Goal: Task Accomplishment & Management: Use online tool/utility

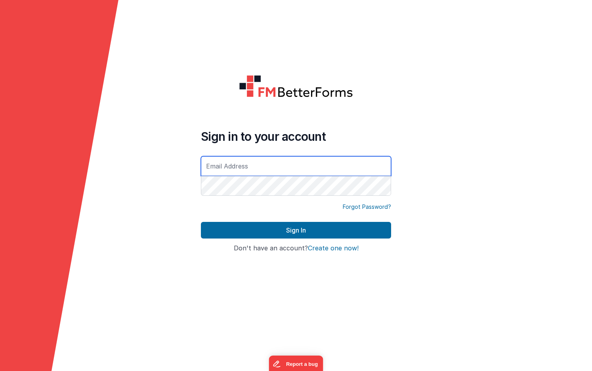
click at [217, 164] on input "text" at bounding box center [296, 166] width 190 height 20
type input "[EMAIL_ADDRESS][DOMAIN_NAME]"
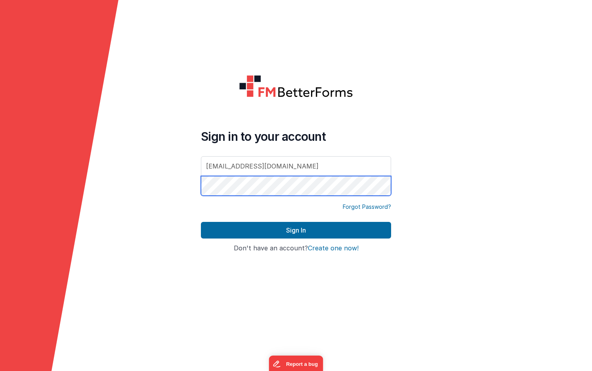
click at [296, 230] on button "Sign In" at bounding box center [296, 230] width 190 height 17
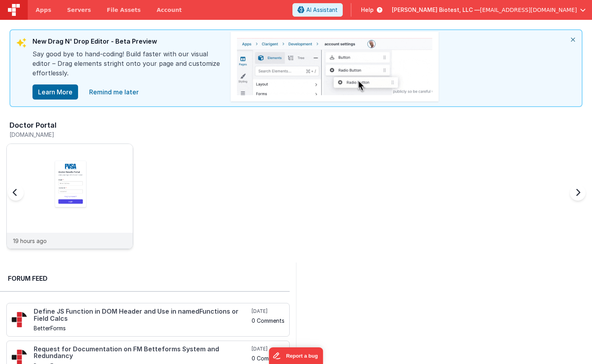
click at [66, 194] on img at bounding box center [70, 207] width 126 height 126
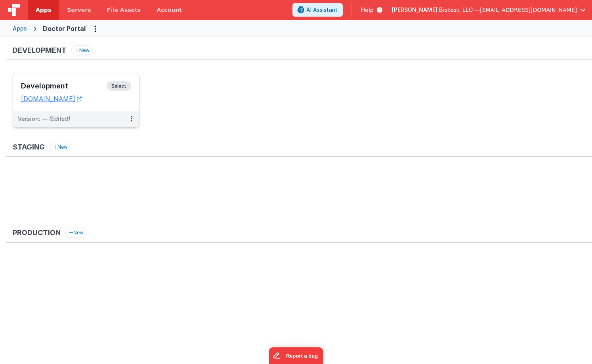
click at [62, 85] on h3 "Development" at bounding box center [64, 86] width 86 height 8
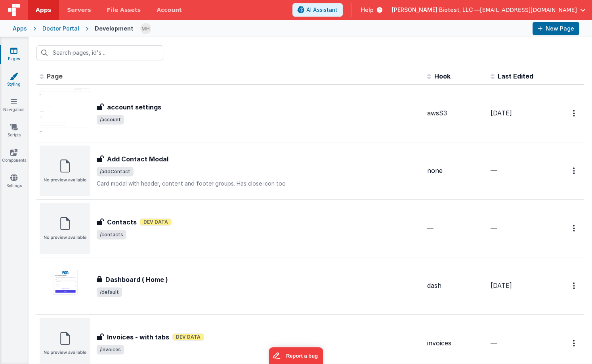
click at [13, 81] on link "Styling" at bounding box center [14, 80] width 29 height 16
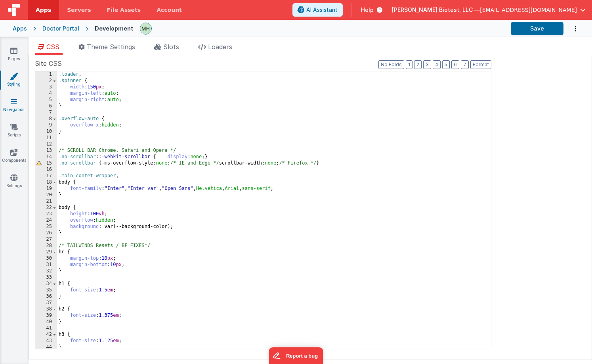
click at [16, 108] on link "Navigation" at bounding box center [14, 105] width 29 height 16
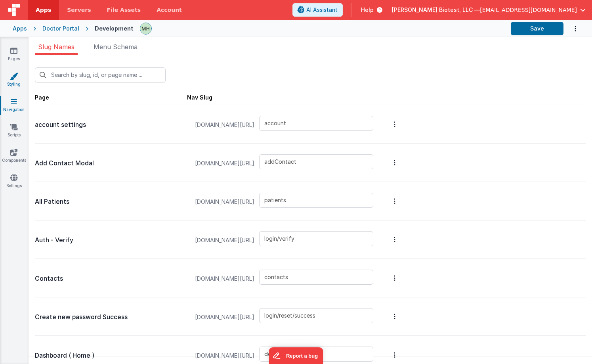
click at [17, 80] on link "Styling" at bounding box center [14, 80] width 29 height 16
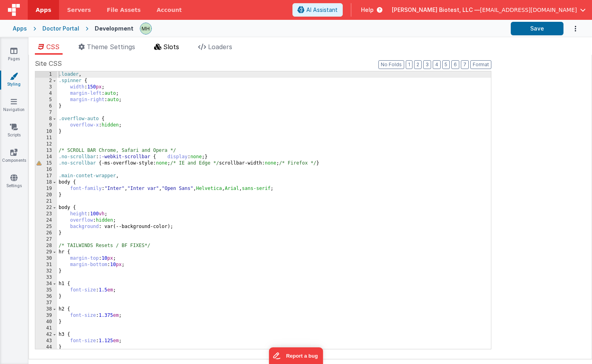
click at [175, 53] on li "Slots" at bounding box center [166, 48] width 31 height 13
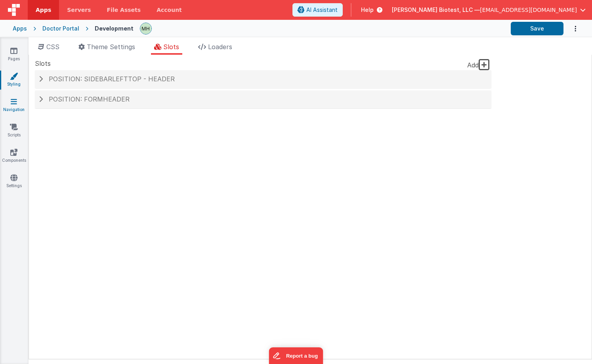
click at [14, 103] on icon at bounding box center [14, 101] width 6 height 8
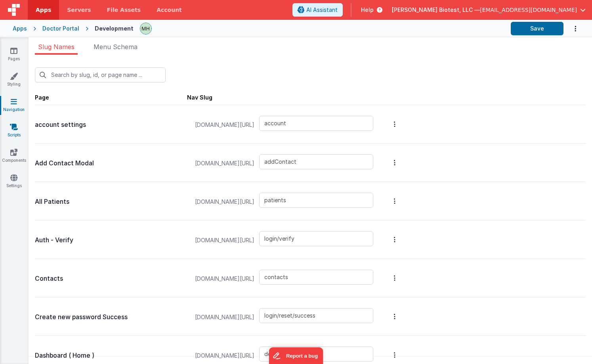
click at [13, 128] on icon at bounding box center [14, 127] width 8 height 8
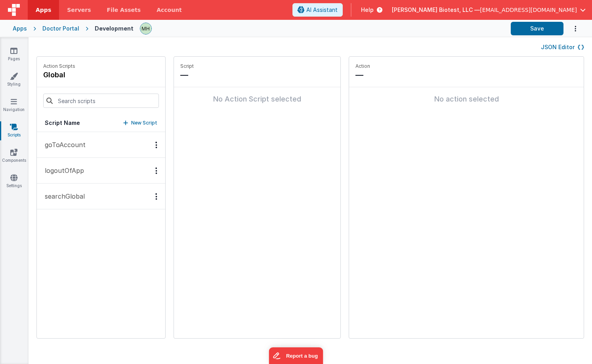
click at [96, 147] on button "goToAccount" at bounding box center [101, 145] width 128 height 26
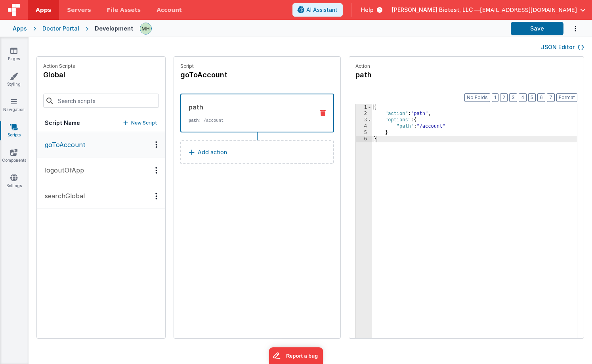
click at [97, 172] on button "logoutOfApp" at bounding box center [101, 170] width 128 height 26
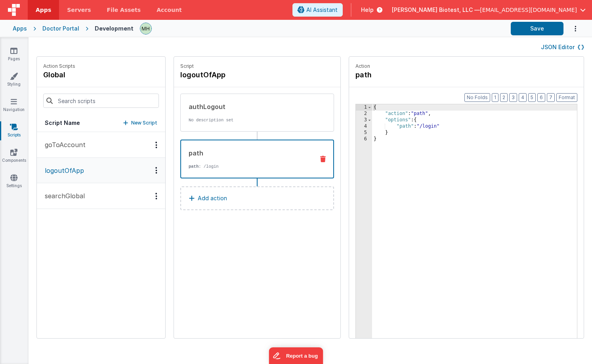
click at [246, 154] on div "path" at bounding box center [248, 153] width 119 height 10
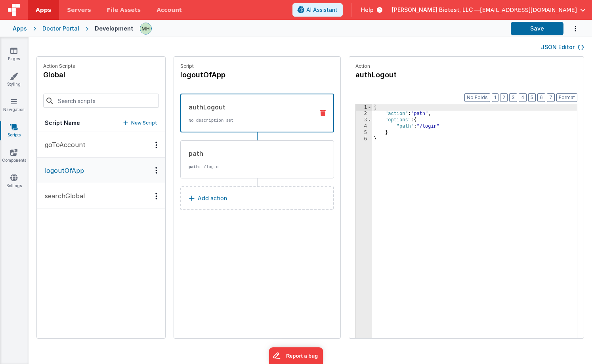
click at [252, 114] on div "authLogout No description set" at bounding box center [244, 112] width 127 height 21
click at [63, 29] on div "Doctor Portal" at bounding box center [60, 29] width 37 height 8
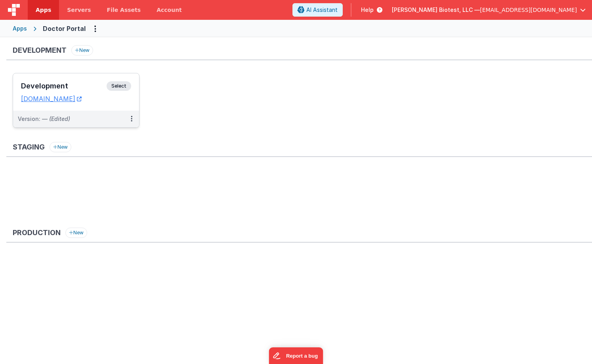
click at [81, 90] on div "Development Select" at bounding box center [76, 87] width 110 height 13
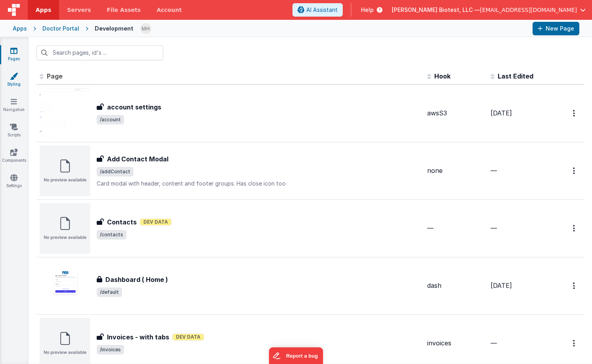
click at [16, 83] on link "Styling" at bounding box center [14, 80] width 29 height 16
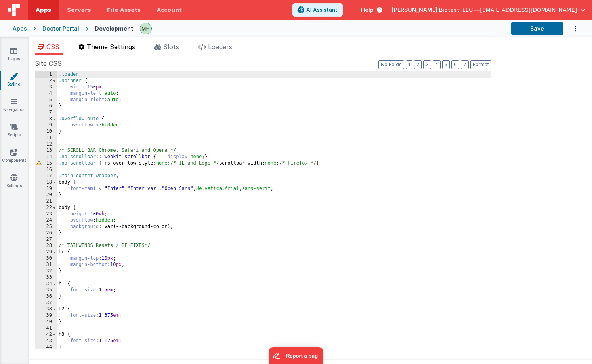
drag, startPoint x: 119, startPoint y: 50, endPoint x: 128, endPoint y: 50, distance: 8.7
click at [119, 50] on span "Theme Settings" at bounding box center [111, 47] width 48 height 8
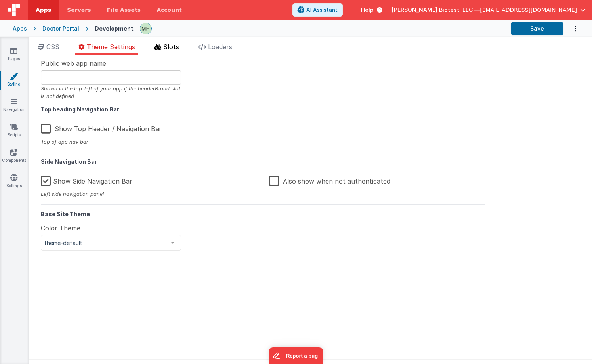
drag, startPoint x: 172, startPoint y: 46, endPoint x: 178, endPoint y: 46, distance: 5.9
click at [172, 46] on span "Slots" at bounding box center [171, 47] width 16 height 8
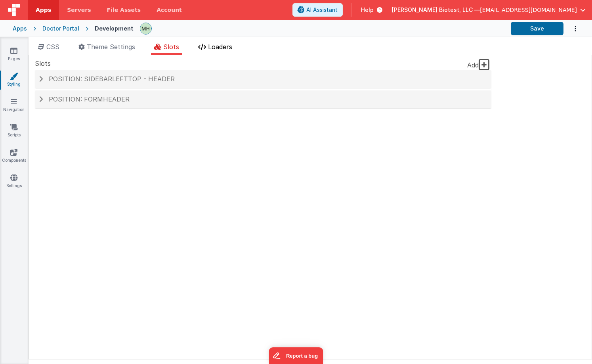
click at [225, 48] on span "Loaders" at bounding box center [220, 47] width 24 height 8
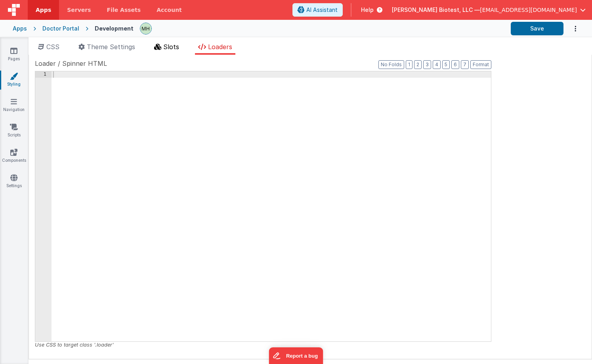
click at [172, 48] on span "Slots" at bounding box center [171, 47] width 16 height 8
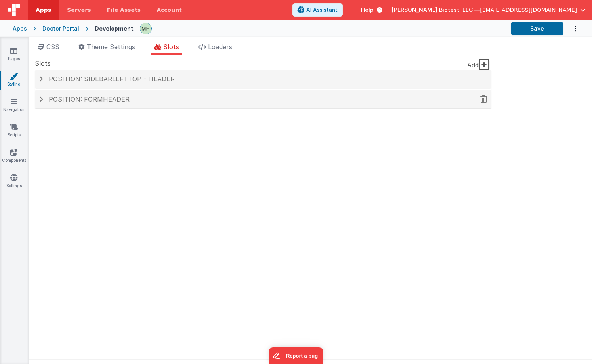
click at [40, 100] on span at bounding box center [41, 99] width 4 height 6
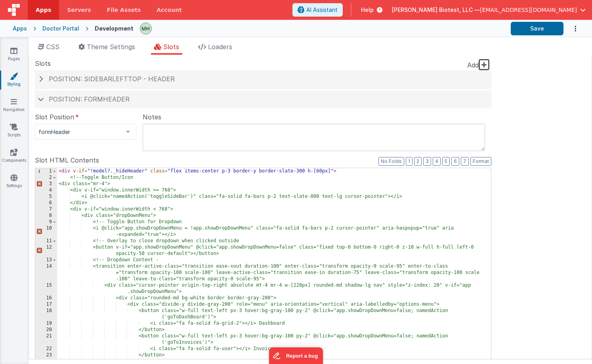
click at [69, 177] on div "< div v-if = "!model?._hideHeader" class = "flex items-center p-3 border-y bord…" at bounding box center [274, 302] width 434 height 269
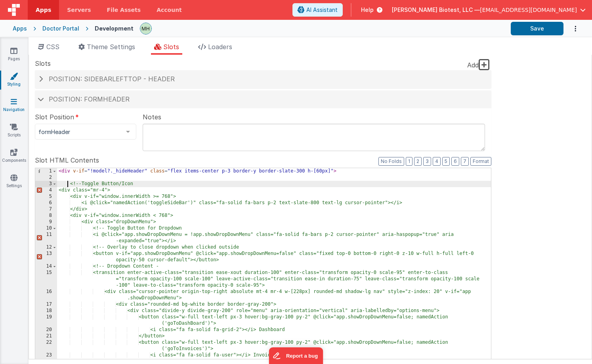
click at [20, 104] on link "Navigation" at bounding box center [14, 105] width 29 height 16
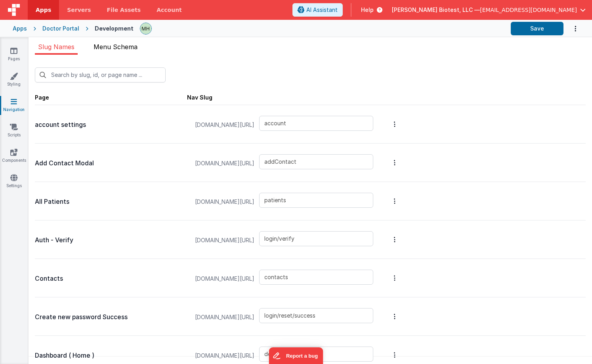
scroll to position [0, 0]
click at [120, 50] on span "Menu Schema" at bounding box center [115, 47] width 44 height 8
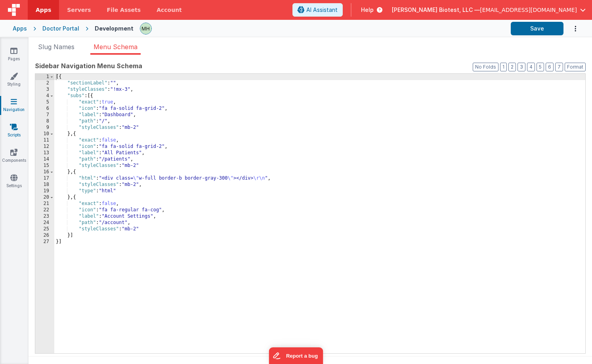
click at [11, 128] on icon at bounding box center [14, 127] width 8 height 8
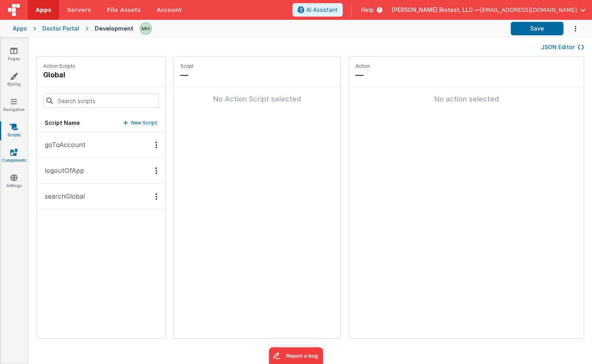
click at [15, 154] on icon at bounding box center [13, 152] width 7 height 8
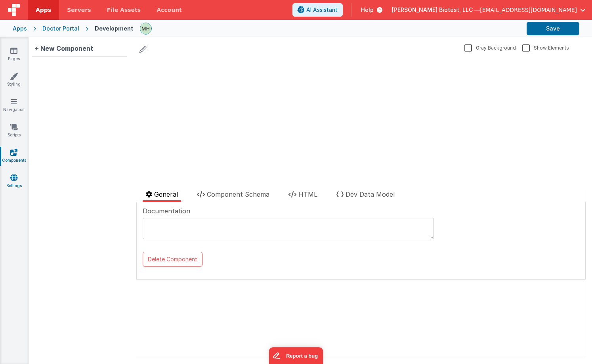
click at [16, 181] on link "Settings" at bounding box center [14, 181] width 29 height 16
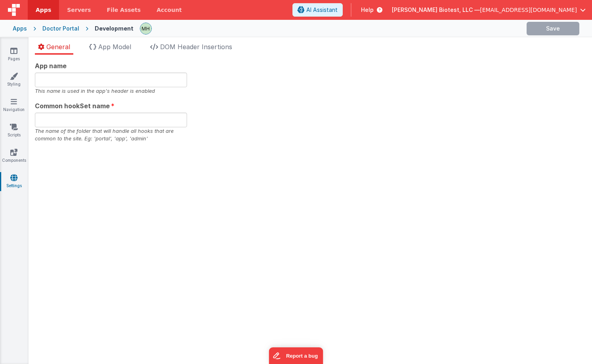
type input "app"
click at [106, 45] on span "App Model" at bounding box center [114, 47] width 33 height 8
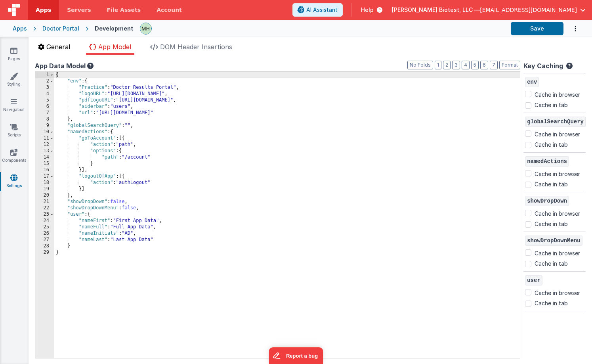
click at [67, 46] on span "General" at bounding box center [58, 47] width 24 height 8
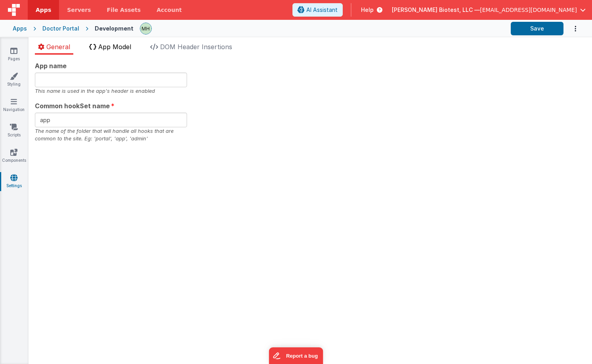
click at [111, 46] on span "App Model" at bounding box center [114, 47] width 33 height 8
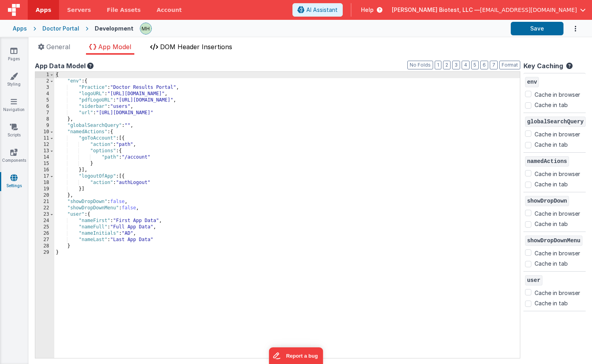
click at [180, 48] on span "DOM Header Insertions" at bounding box center [196, 47] width 72 height 8
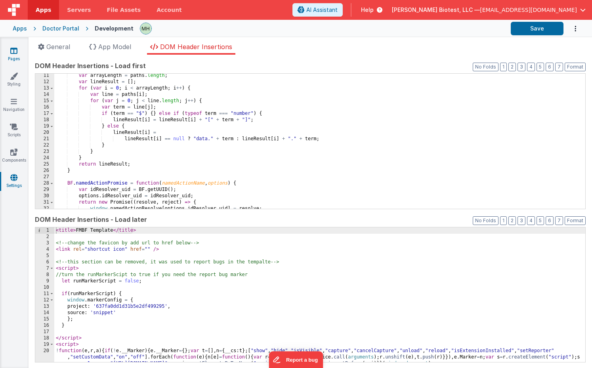
click at [20, 52] on link "Pages" at bounding box center [14, 55] width 29 height 16
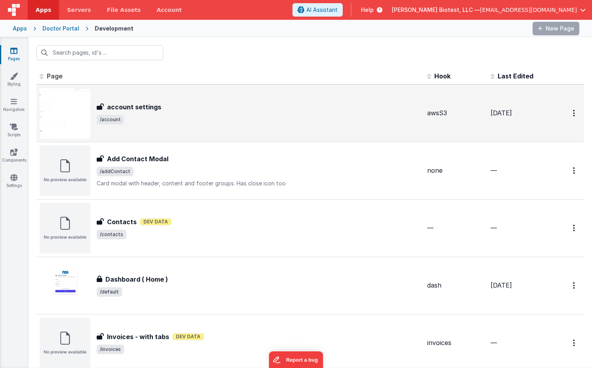
click at [164, 118] on span "/account" at bounding box center [259, 120] width 324 height 10
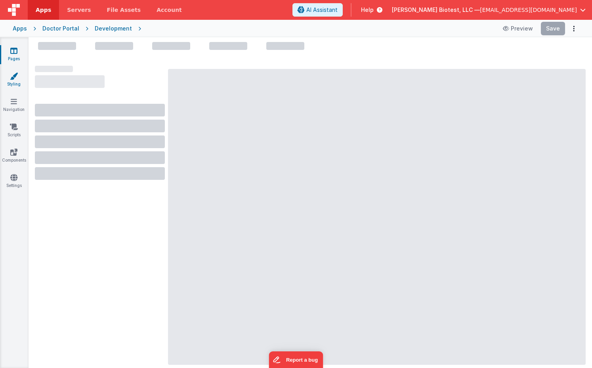
click at [15, 81] on link "Styling" at bounding box center [14, 80] width 29 height 16
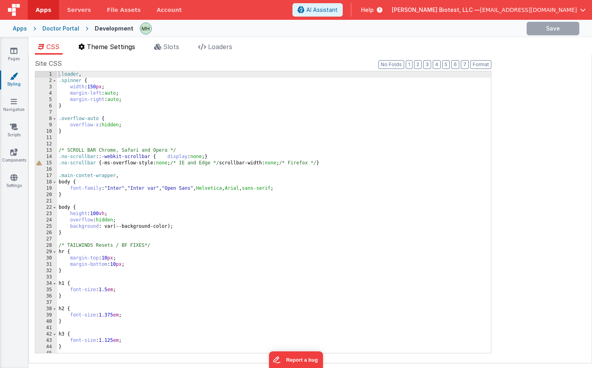
click at [107, 47] on span "Theme Settings" at bounding box center [111, 47] width 48 height 8
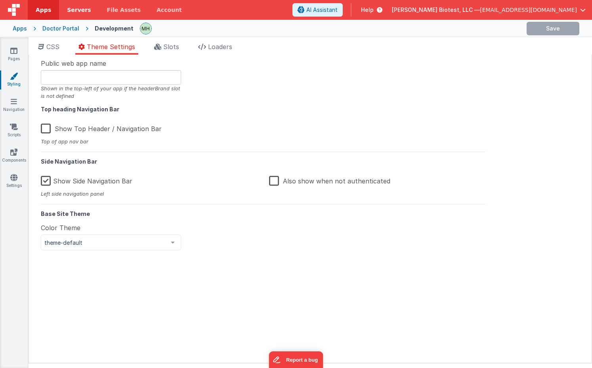
click at [81, 12] on span "Servers" at bounding box center [79, 10] width 24 height 8
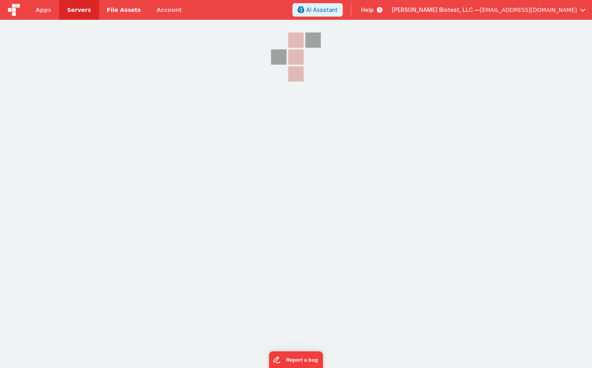
click at [122, 10] on span "File Assets" at bounding box center [124, 10] width 34 height 8
click at [86, 9] on span "Servers" at bounding box center [79, 10] width 24 height 8
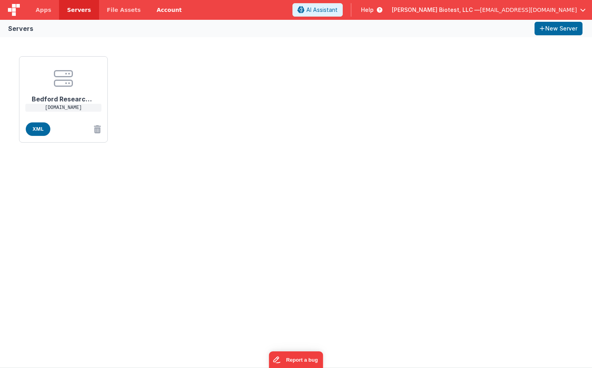
click at [162, 12] on link "Account" at bounding box center [169, 10] width 41 height 20
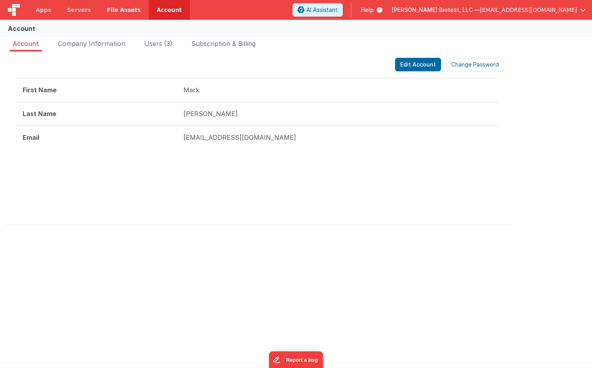
click at [99, 12] on link "File Assets" at bounding box center [124, 10] width 50 height 20
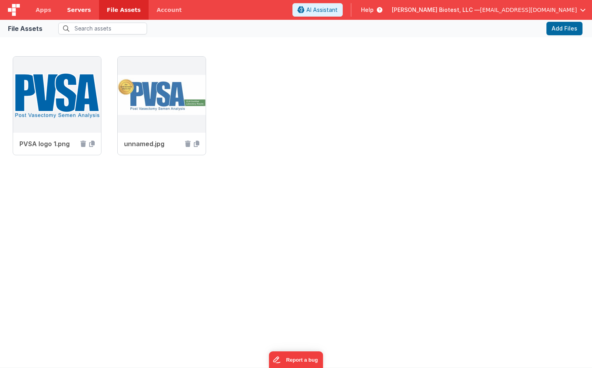
click at [76, 12] on span "Servers" at bounding box center [79, 10] width 24 height 8
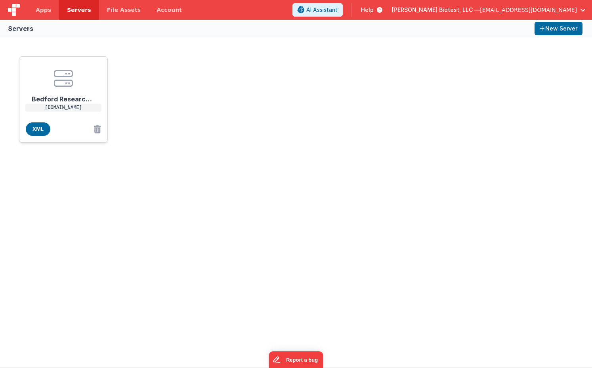
click at [58, 97] on h1 "Bedford Research Server" at bounding box center [63, 96] width 63 height 16
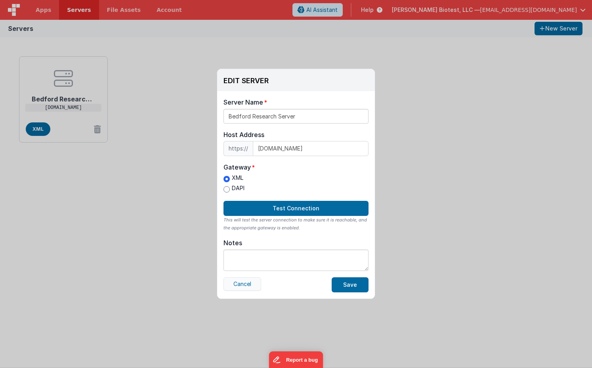
click at [238, 282] on button "Cancel" at bounding box center [242, 283] width 38 height 13
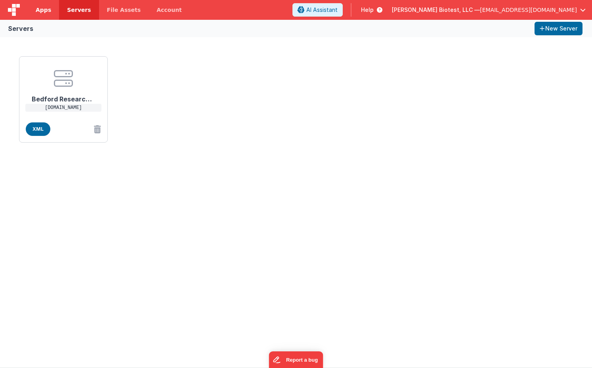
click at [42, 11] on span "Apps" at bounding box center [43, 10] width 15 height 8
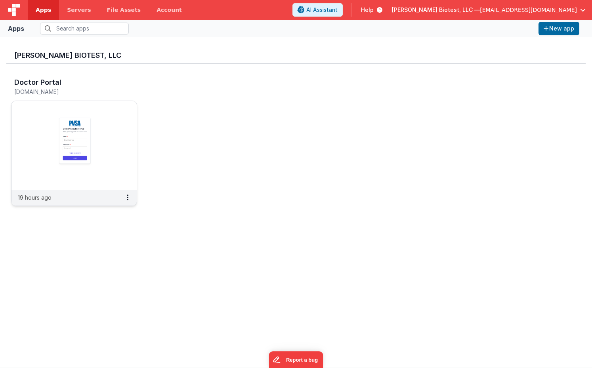
click at [61, 89] on h5 "[DOMAIN_NAME]" at bounding box center [65, 92] width 103 height 6
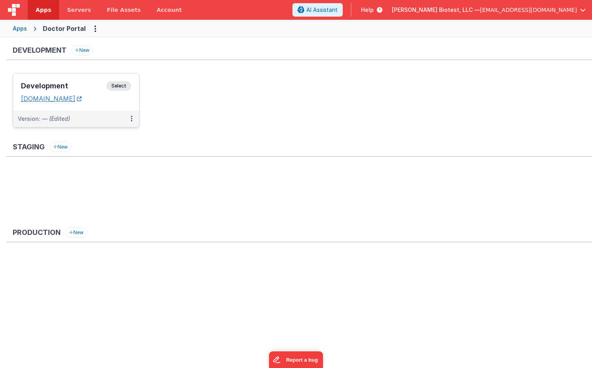
click at [66, 96] on link "[DOMAIN_NAME]" at bounding box center [51, 99] width 61 height 8
click at [113, 85] on span "Select" at bounding box center [119, 86] width 25 height 10
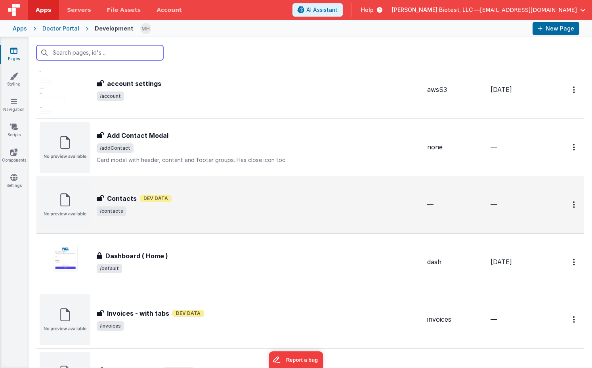
scroll to position [25, 0]
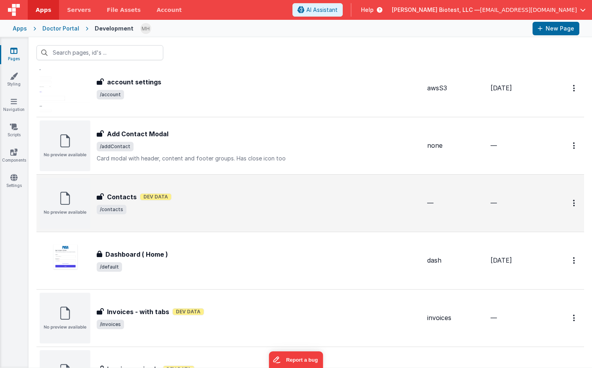
click at [224, 199] on div "Contacts Dev Data" at bounding box center [259, 197] width 324 height 10
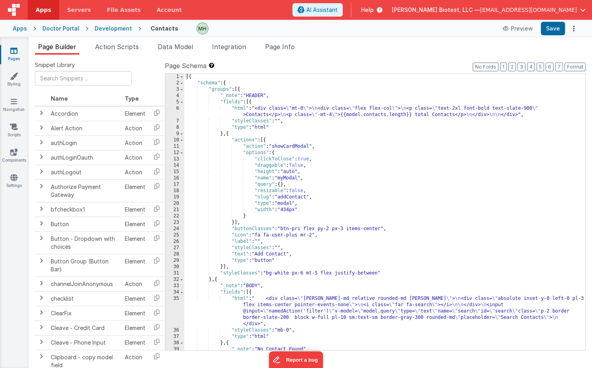
drag, startPoint x: 129, startPoint y: 49, endPoint x: 154, endPoint y: 48, distance: 25.0
click at [129, 49] on span "Action Scripts" at bounding box center [117, 47] width 44 height 8
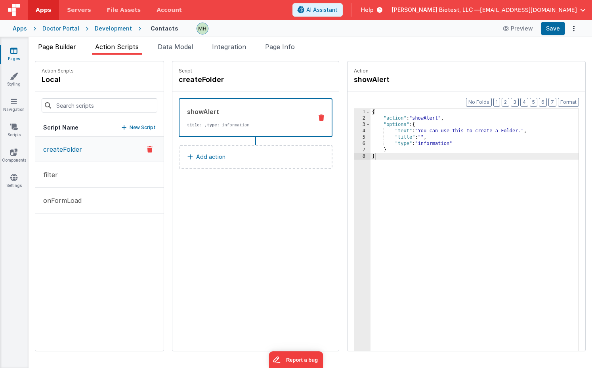
click at [67, 46] on span "Page Builder" at bounding box center [57, 47] width 38 height 8
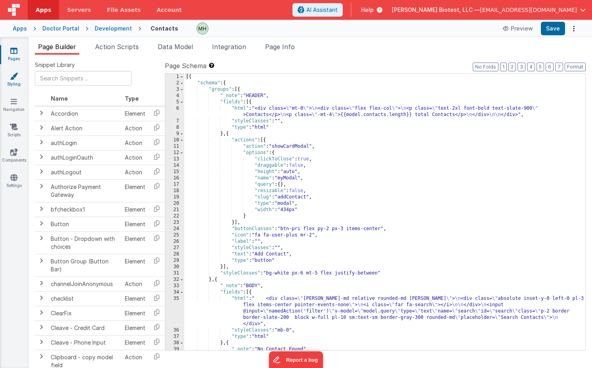
click at [17, 82] on link "Styling" at bounding box center [14, 80] width 29 height 16
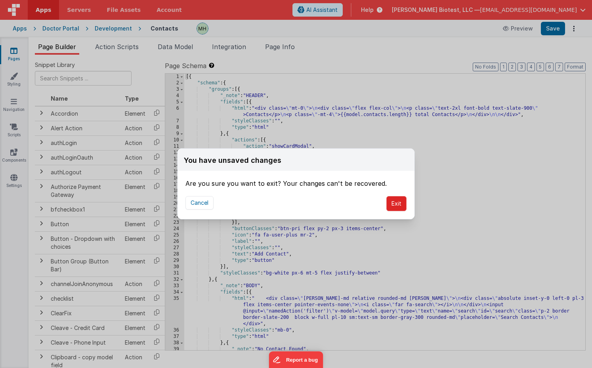
click at [394, 202] on button "Exit" at bounding box center [396, 203] width 20 height 15
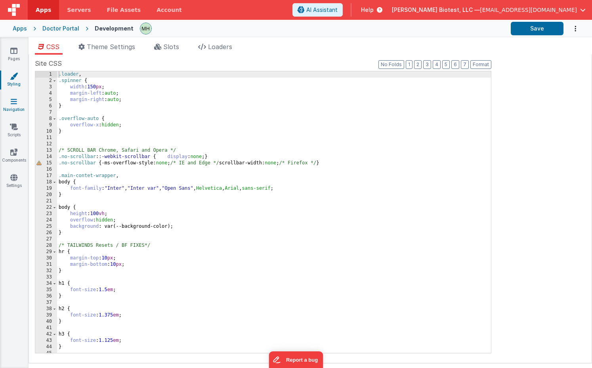
click at [16, 102] on icon at bounding box center [14, 101] width 6 height 8
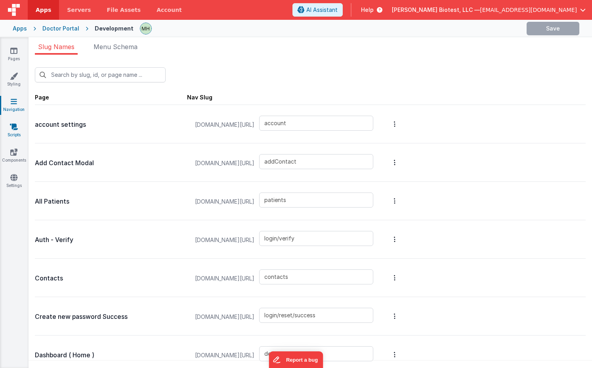
click at [14, 126] on icon at bounding box center [14, 127] width 8 height 8
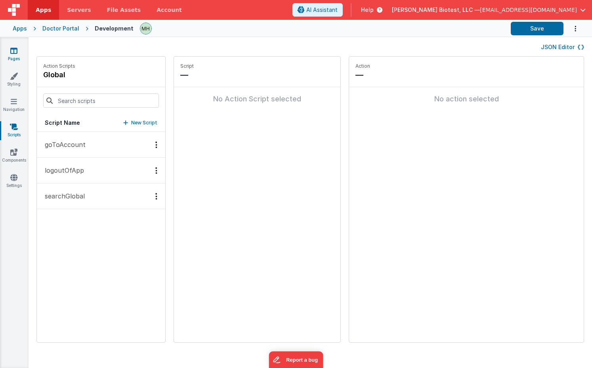
click at [12, 50] on icon at bounding box center [13, 51] width 7 height 8
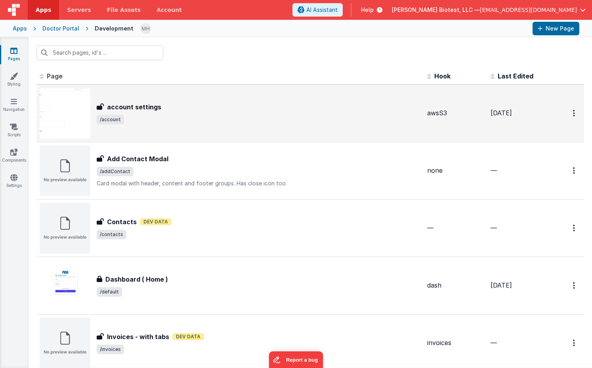
click at [183, 117] on span "/account" at bounding box center [259, 120] width 324 height 10
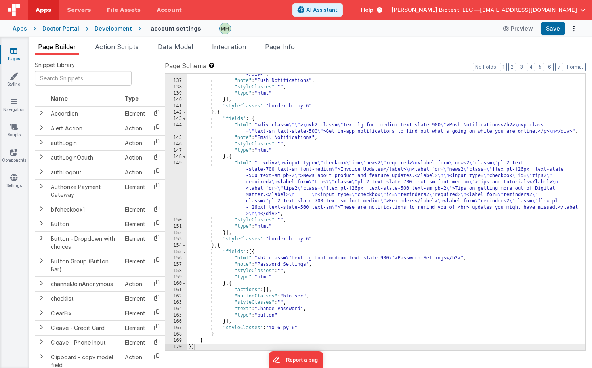
click at [288, 130] on div ""html" : " <div> \n <input type= \" checkbox \" id= \" news \" required> \n <la…" at bounding box center [386, 191] width 398 height 340
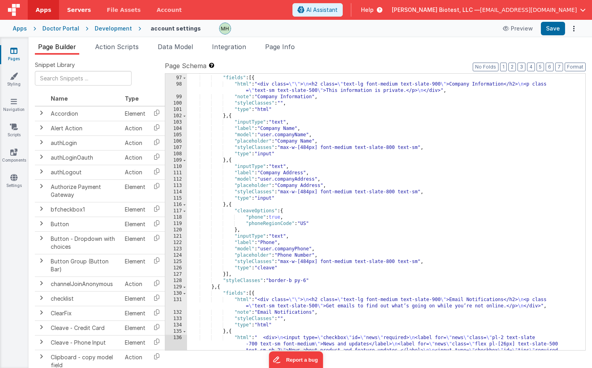
scroll to position [739, 0]
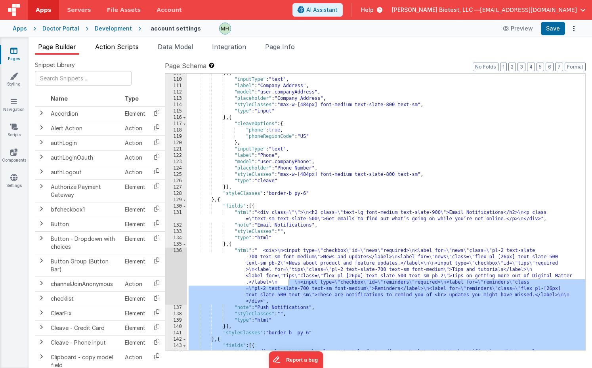
click at [113, 49] on span "Action Scripts" at bounding box center [117, 47] width 44 height 8
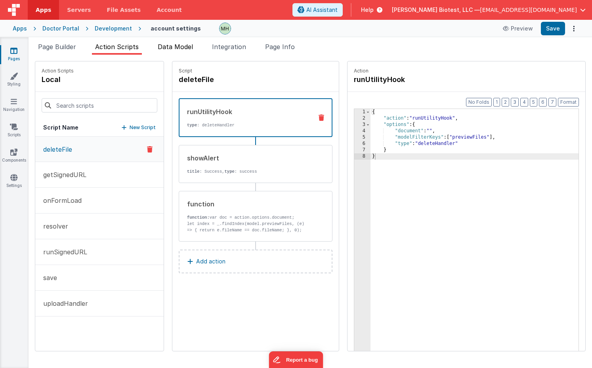
click at [172, 49] on span "Data Model" at bounding box center [175, 47] width 35 height 8
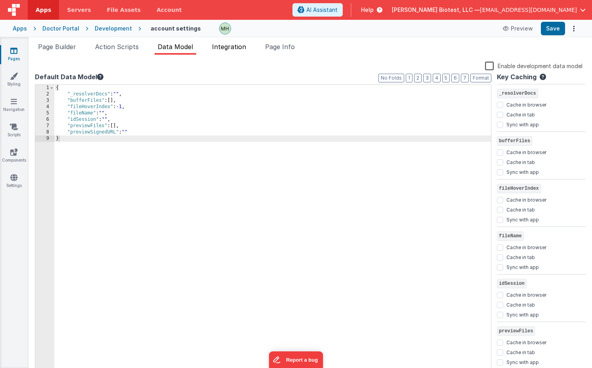
click at [234, 47] on span "Integration" at bounding box center [229, 47] width 34 height 8
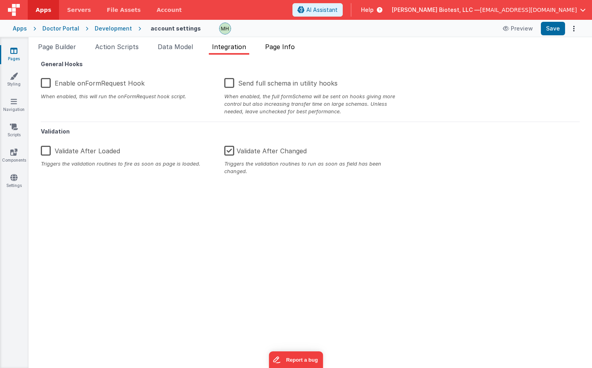
click at [291, 49] on span "Page Info" at bounding box center [280, 47] width 30 height 8
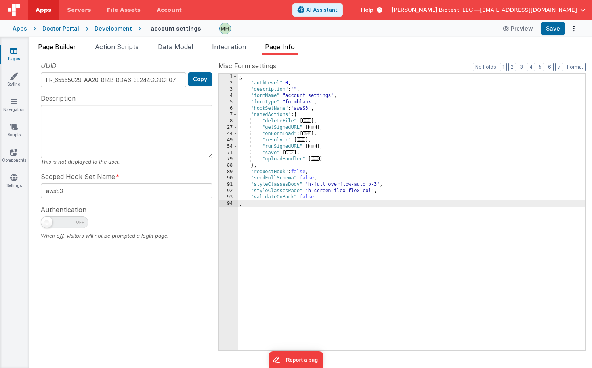
click at [56, 46] on span "Page Builder" at bounding box center [57, 47] width 38 height 8
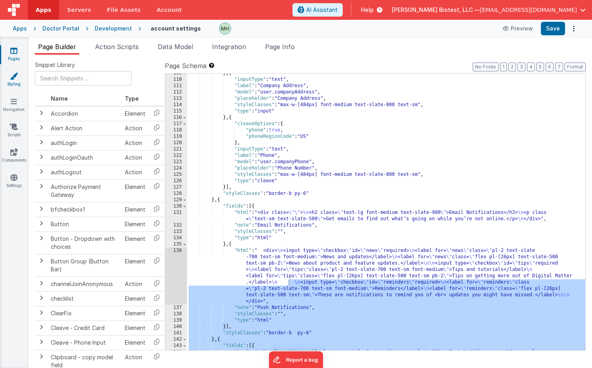
click at [12, 83] on link "Styling" at bounding box center [14, 80] width 29 height 16
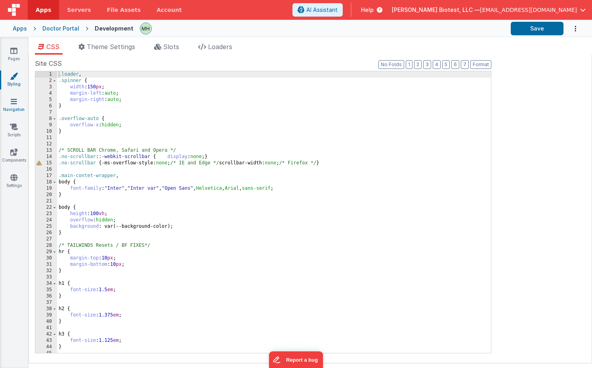
click at [14, 106] on link "Navigation" at bounding box center [14, 105] width 29 height 16
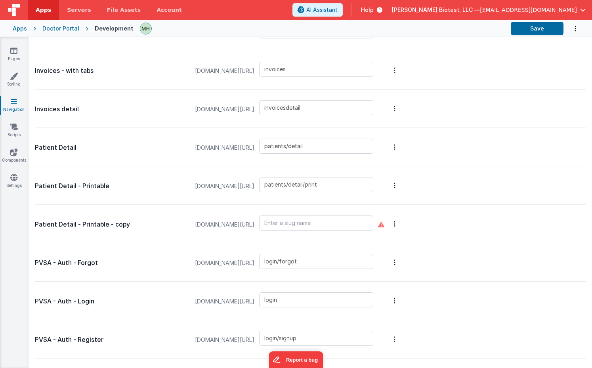
scroll to position [362, 0]
drag, startPoint x: 67, startPoint y: 147, endPoint x: 73, endPoint y: 148, distance: 6.0
click at [67, 147] on p "Patient Detail" at bounding box center [111, 146] width 152 height 11
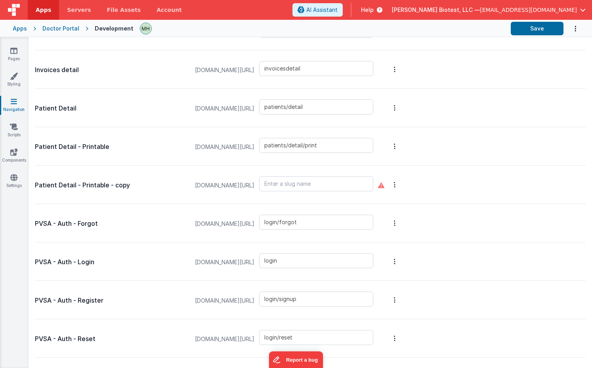
click at [92, 150] on p "Patient Detail - Printable" at bounding box center [111, 146] width 152 height 11
click at [64, 149] on p "Patient Detail - Printable" at bounding box center [111, 146] width 152 height 11
click at [74, 148] on p "Patient Detail - Printable" at bounding box center [111, 146] width 152 height 11
click at [13, 55] on link "Pages" at bounding box center [14, 55] width 29 height 16
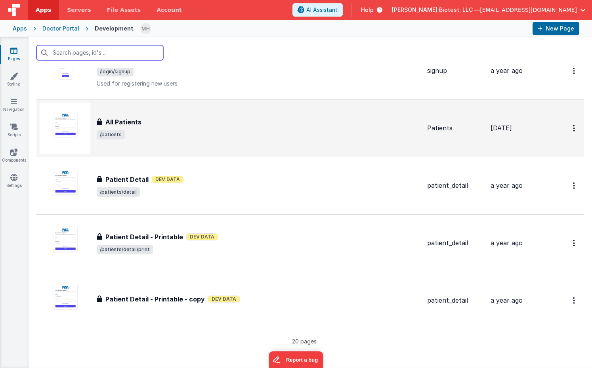
scroll to position [903, 0]
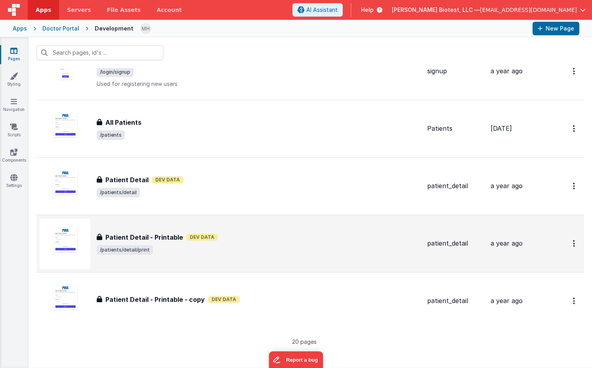
click at [239, 241] on div "Patient Detail - Printable Dev Data" at bounding box center [259, 237] width 324 height 10
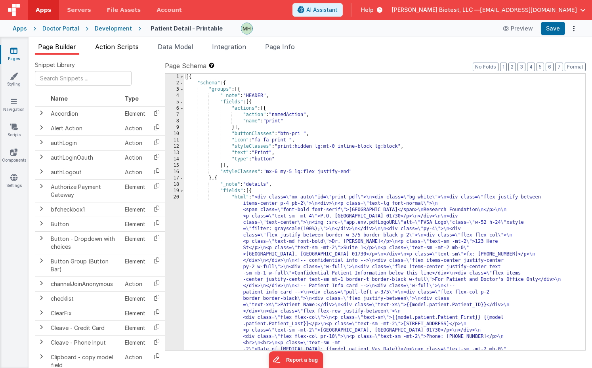
click at [121, 46] on span "Action Scripts" at bounding box center [117, 47] width 44 height 8
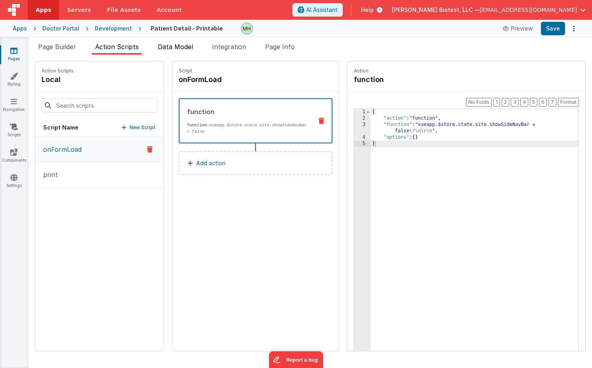
click at [178, 49] on span "Data Model" at bounding box center [175, 47] width 35 height 8
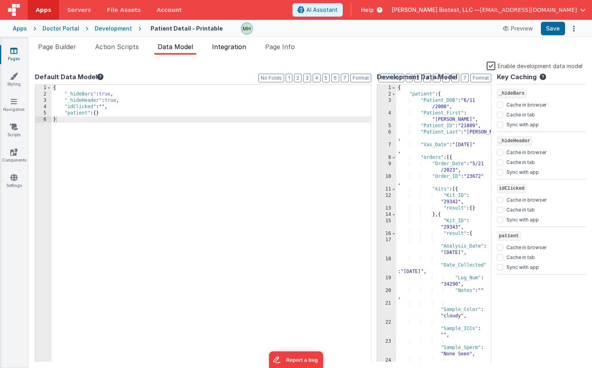
click at [226, 49] on span "Integration" at bounding box center [229, 47] width 34 height 8
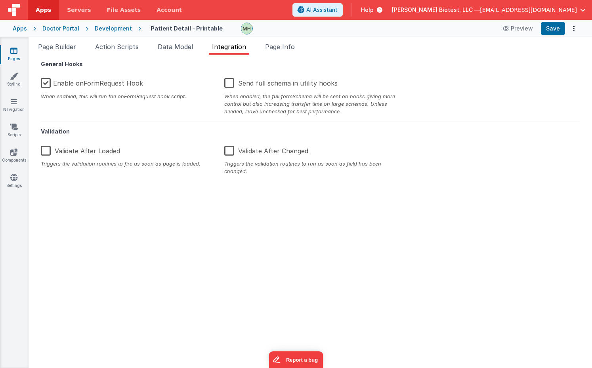
drag, startPoint x: 282, startPoint y: 47, endPoint x: 242, endPoint y: 48, distance: 40.4
click at [282, 47] on span "Page Info" at bounding box center [280, 47] width 30 height 8
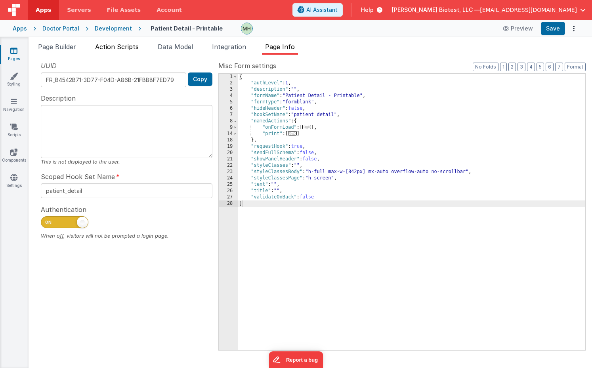
click at [126, 46] on span "Action Scripts" at bounding box center [117, 47] width 44 height 8
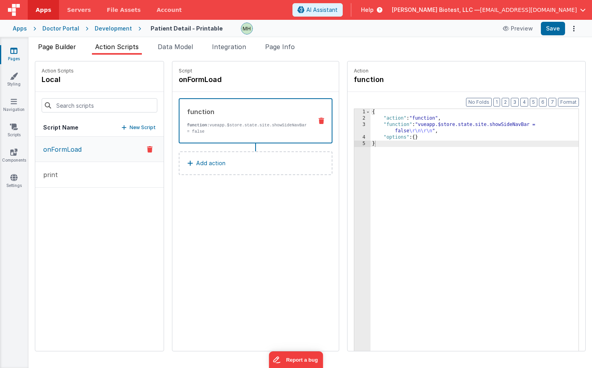
click at [69, 46] on span "Page Builder" at bounding box center [57, 47] width 38 height 8
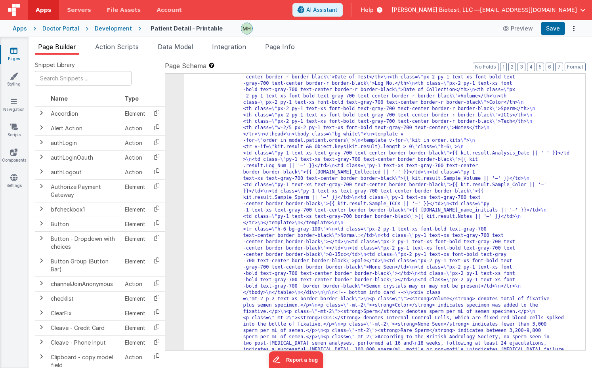
scroll to position [446, 0]
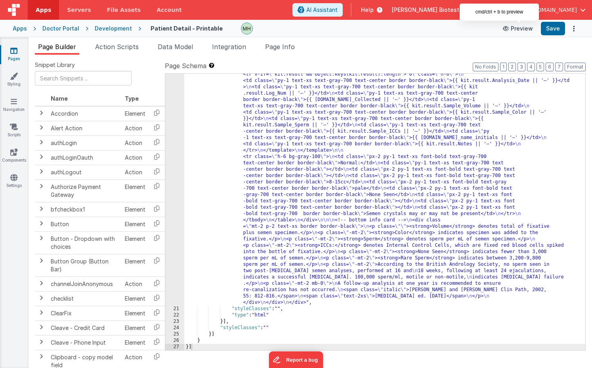
click at [519, 29] on button "Preview" at bounding box center [518, 28] width 40 height 13
click at [379, 212] on div ""html" : "<div class= \" mx-auto \" id= \" print-pdf \" > \n <div class= \" bg-…" at bounding box center [384, 168] width 401 height 840
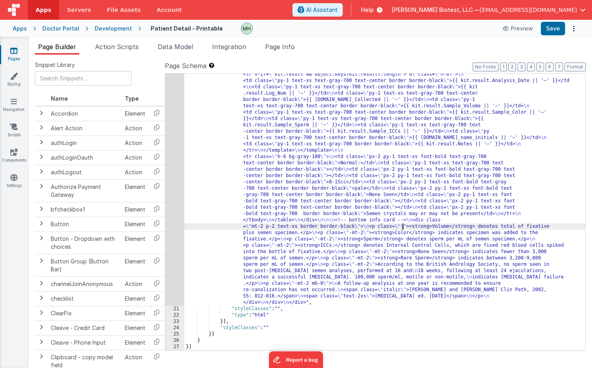
click at [402, 227] on div ""html" : "<div class= \" mx-auto \" id= \" print-pdf \" > \n <div class= \" bg-…" at bounding box center [384, 168] width 401 height 840
click at [413, 264] on div ""html" : "<div class= \" mx-auto \" id= \" print-pdf \" > \n <div class= \" bg-…" at bounding box center [384, 168] width 401 height 840
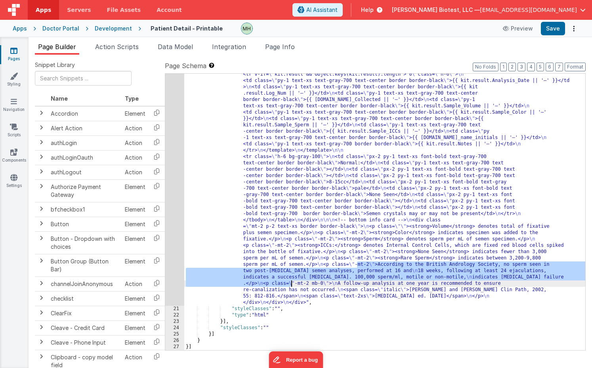
drag, startPoint x: 358, startPoint y: 265, endPoint x: 291, endPoint y: 283, distance: 69.2
click at [291, 283] on div ""html" : "<div class= \" mx-auto \" id= \" print-pdf \" > \n <div class= \" bg-…" at bounding box center [384, 168] width 401 height 840
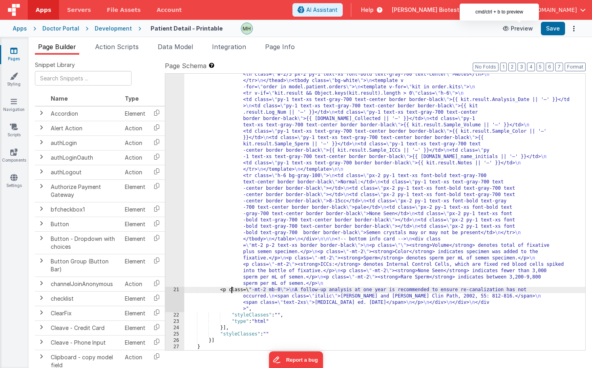
click at [527, 28] on button "Preview" at bounding box center [518, 28] width 40 height 13
click at [551, 29] on button "Save" at bounding box center [553, 28] width 24 height 13
click at [518, 31] on button "Preview" at bounding box center [518, 28] width 40 height 13
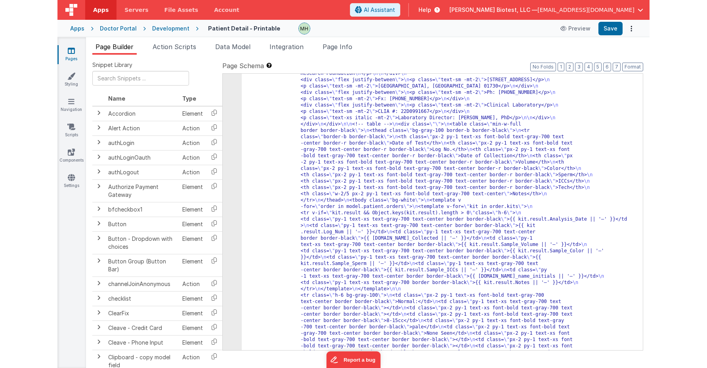
scroll to position [433, 0]
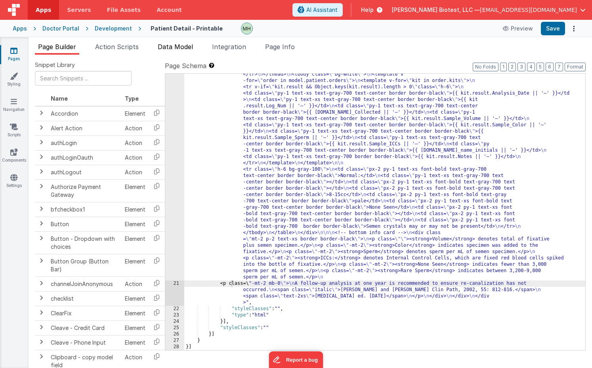
click at [177, 44] on span "Data Model" at bounding box center [175, 47] width 35 height 8
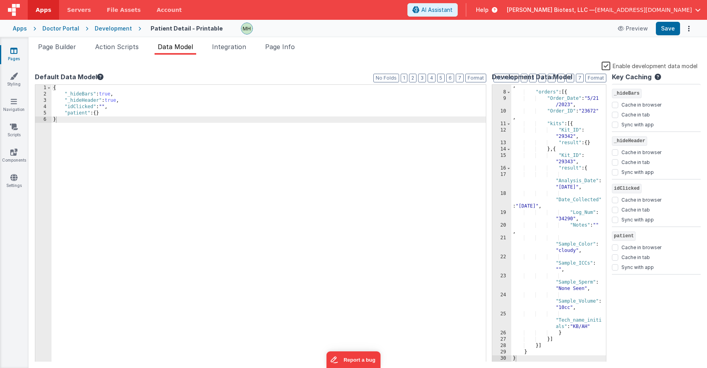
scroll to position [0, 0]
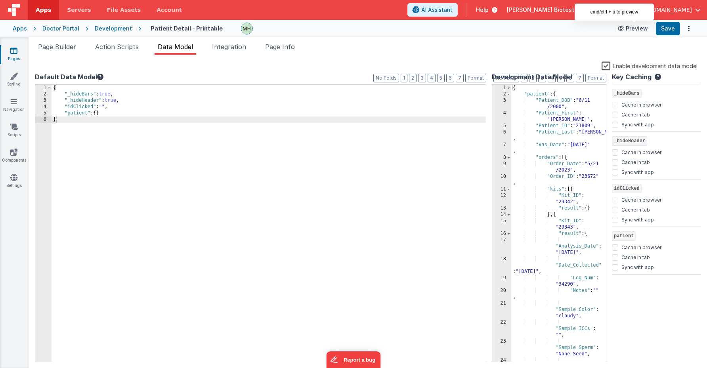
click at [591, 27] on button "Preview" at bounding box center [633, 28] width 40 height 13
click at [133, 48] on span "Action Scripts" at bounding box center [117, 47] width 44 height 8
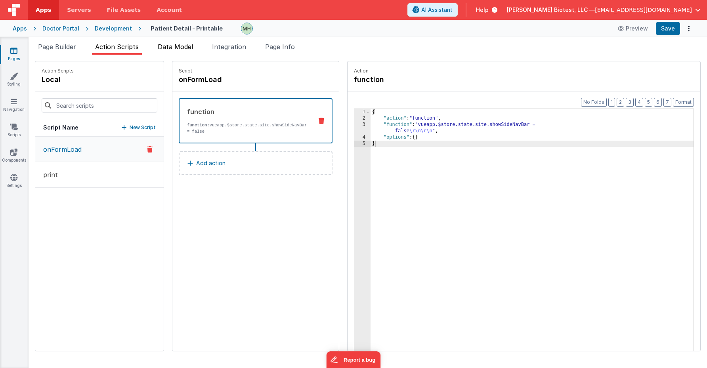
click at [186, 49] on span "Data Model" at bounding box center [175, 47] width 35 height 8
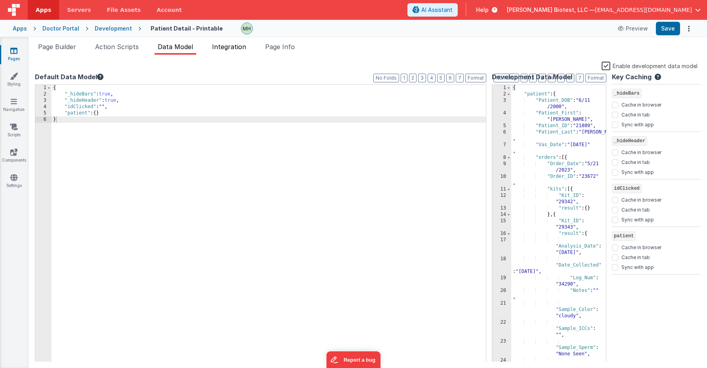
click at [220, 49] on span "Integration" at bounding box center [229, 47] width 34 height 8
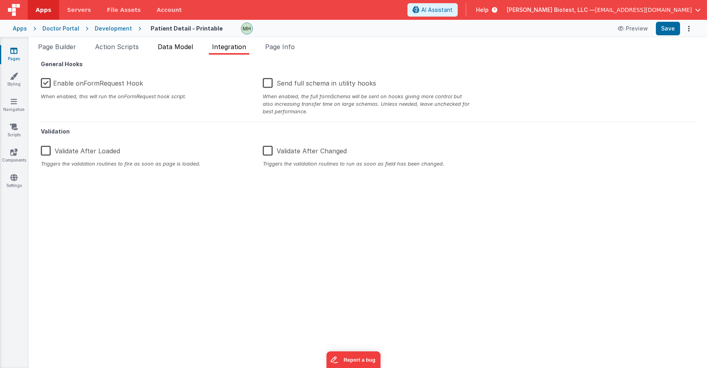
click at [179, 49] on span "Data Model" at bounding box center [175, 47] width 35 height 8
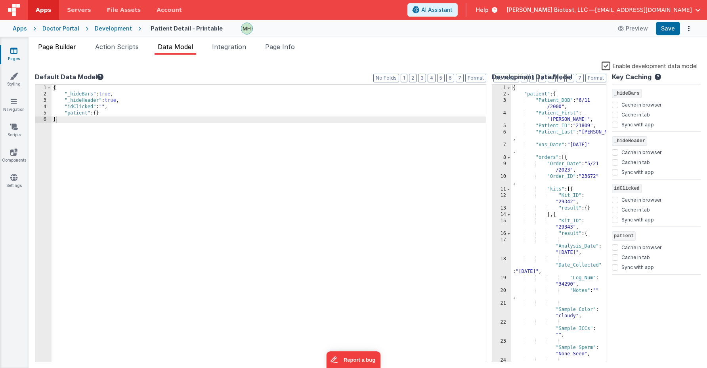
click at [76, 47] on span "Page Builder" at bounding box center [57, 47] width 38 height 8
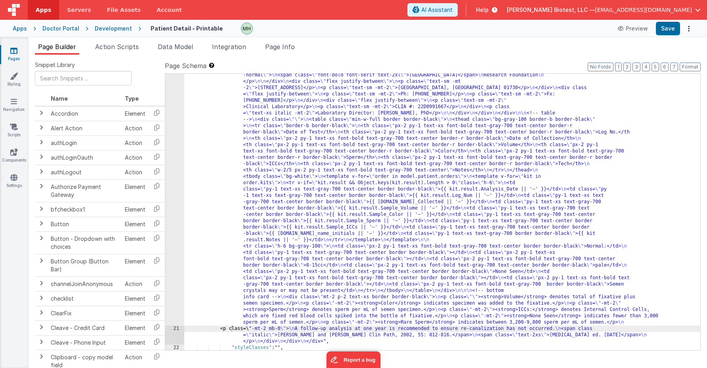
scroll to position [294, 0]
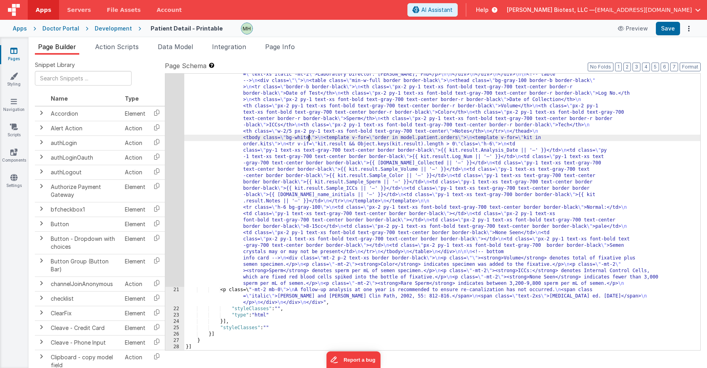
click at [309, 135] on div ""html" : "<div class= \" mx-auto \" id= \" print-pdf \" > \n <div class= \" bg-…" at bounding box center [442, 234] width 516 height 669
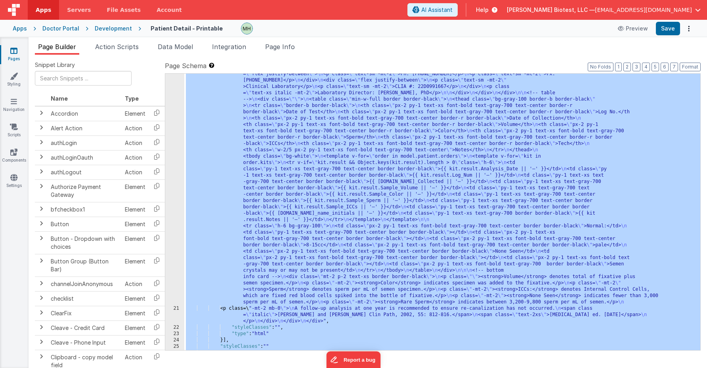
scroll to position [0, 0]
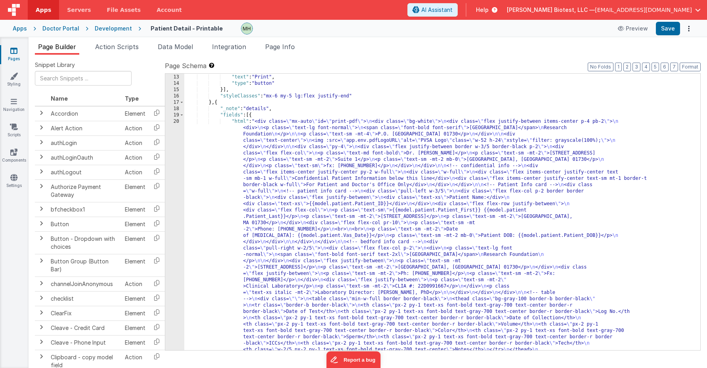
scroll to position [78, 0]
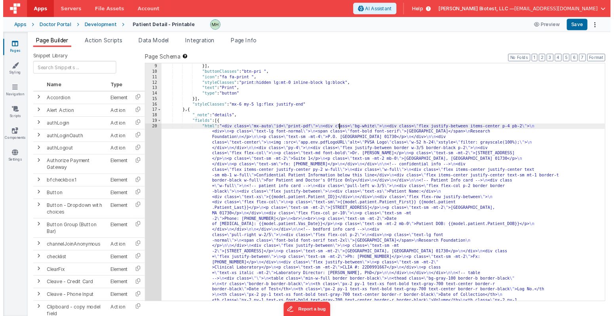
scroll to position [54, 0]
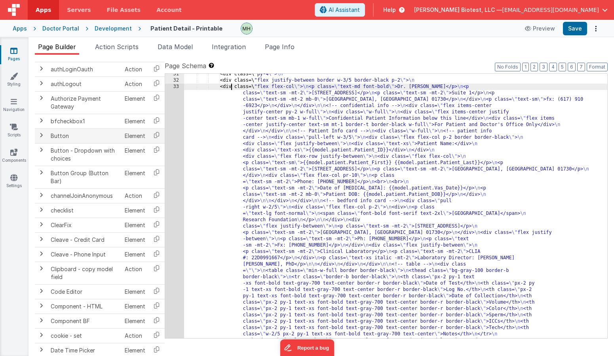
scroll to position [88, 0]
click at [72, 138] on td "Button" at bounding box center [85, 135] width 74 height 15
click at [41, 137] on span at bounding box center [41, 135] width 6 height 6
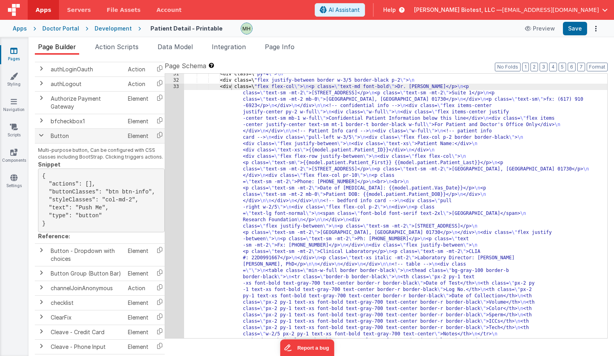
click at [42, 137] on span at bounding box center [41, 135] width 6 height 6
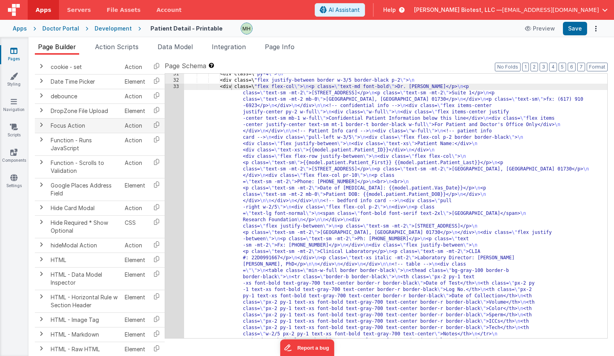
scroll to position [360, 0]
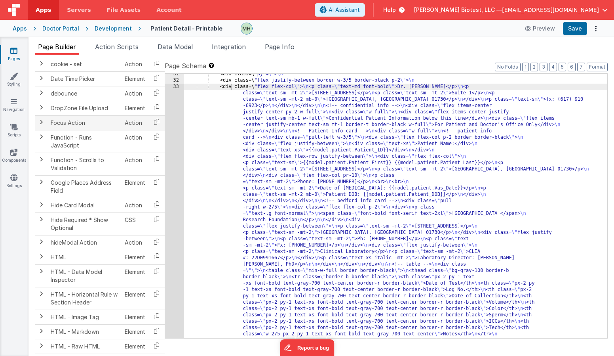
click at [63, 124] on td "Focus Action" at bounding box center [85, 122] width 74 height 15
click at [40, 123] on span at bounding box center [41, 122] width 6 height 6
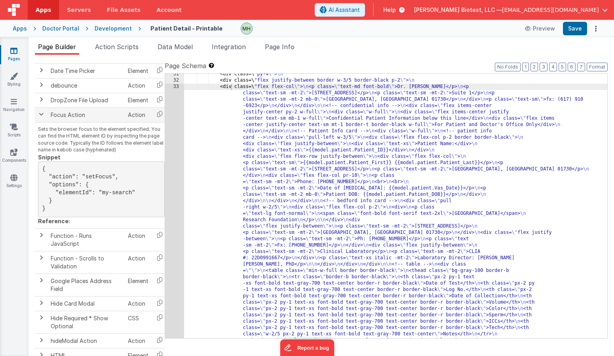
click at [42, 116] on span at bounding box center [41, 114] width 6 height 6
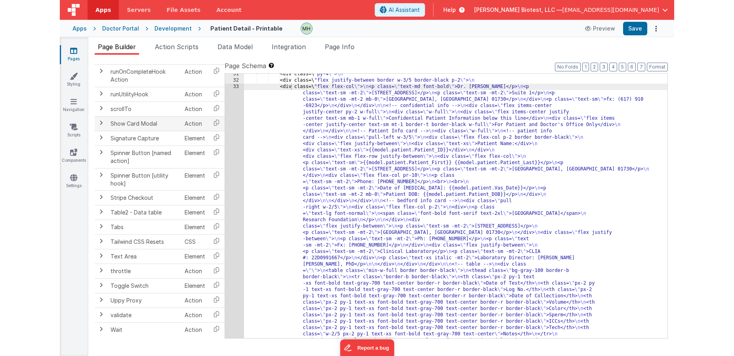
scroll to position [937, 0]
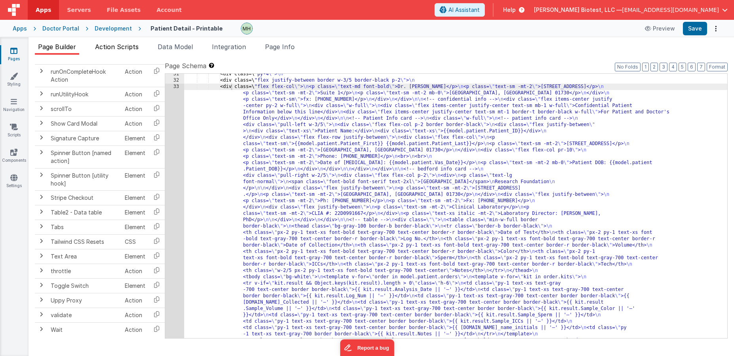
click at [121, 45] on span "Action Scripts" at bounding box center [117, 47] width 44 height 8
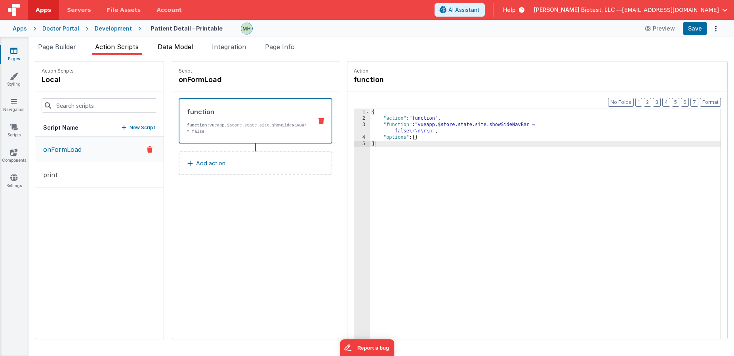
click at [175, 49] on span "Data Model" at bounding box center [175, 47] width 35 height 8
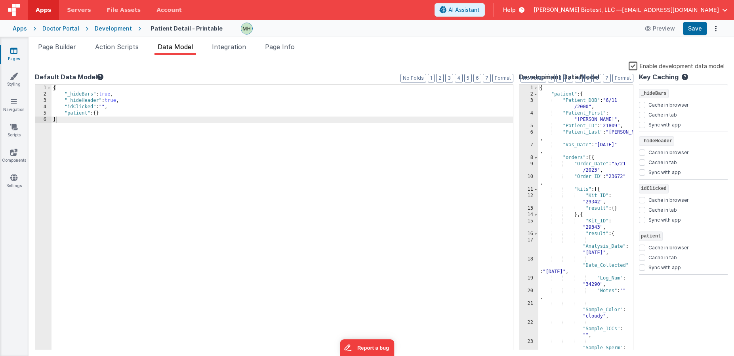
click at [591, 67] on label "Enable development data model" at bounding box center [677, 65] width 96 height 9
click at [0, 0] on input "Enable development data model" at bounding box center [0, 0] width 0 height 0
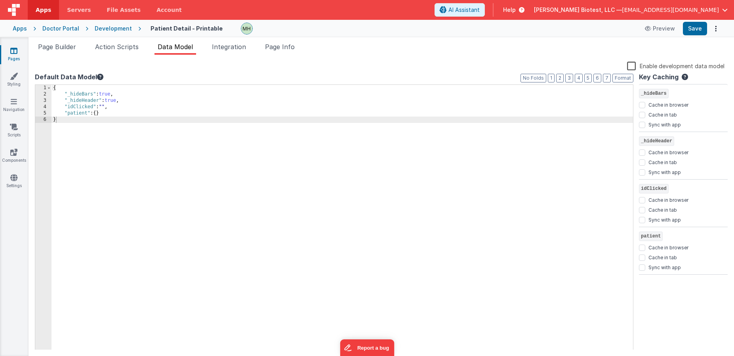
click at [591, 67] on label "Enable development data model" at bounding box center [675, 65] width 97 height 9
click at [0, 0] on input "Enable development data model" at bounding box center [0, 0] width 0 height 0
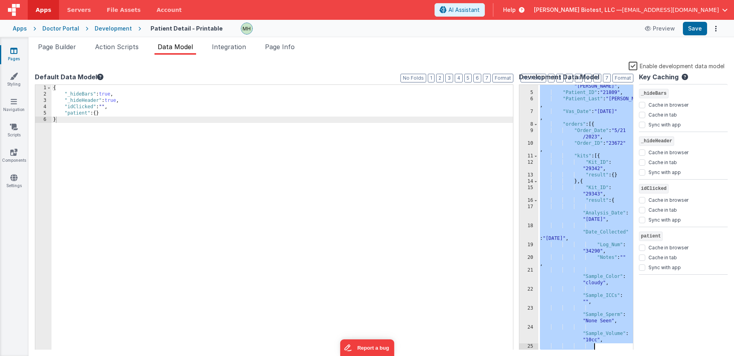
scroll to position [78, 0]
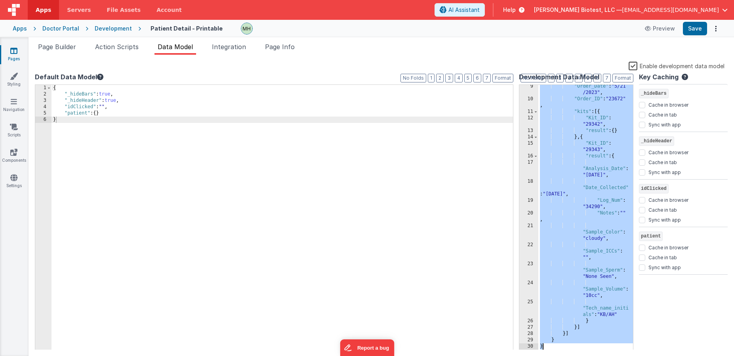
drag, startPoint x: 543, startPoint y: 90, endPoint x: 605, endPoint y: 368, distance: 285.6
click at [591, 356] on html "Apps Servers File Assets Account Some FUTURE Slot AI Assistant Help [PERSON_NAM…" at bounding box center [367, 178] width 734 height 356
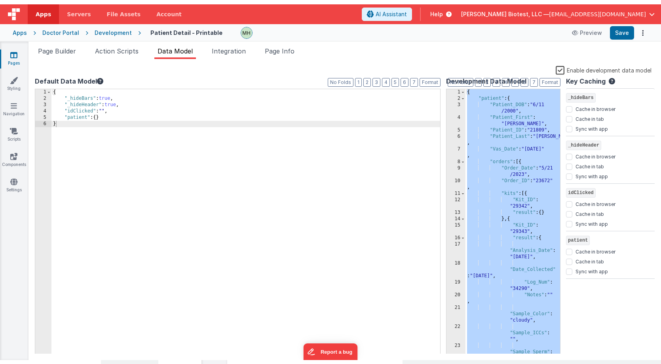
scroll to position [0, 0]
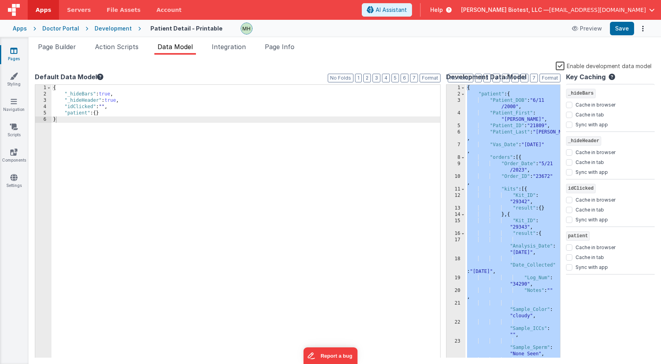
click at [99, 77] on icon at bounding box center [100, 77] width 6 height 6
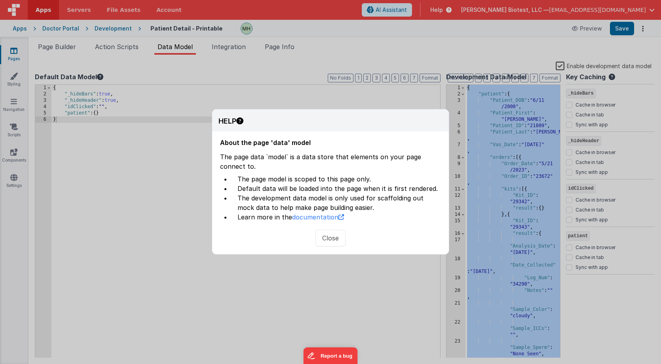
drag, startPoint x: 337, startPoint y: 236, endPoint x: 307, endPoint y: 188, distance: 56.7
click at [337, 236] on button "Close" at bounding box center [331, 238] width 30 height 17
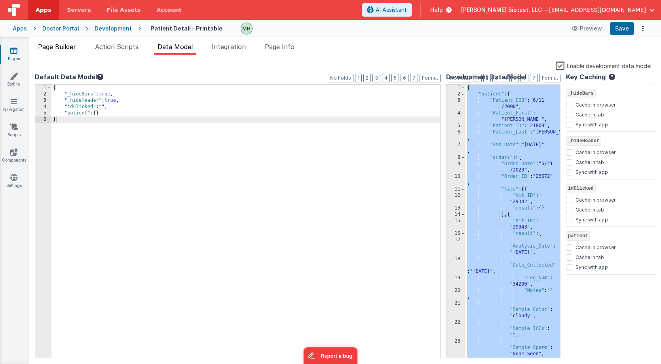
click at [64, 48] on span "Page Builder" at bounding box center [57, 47] width 38 height 8
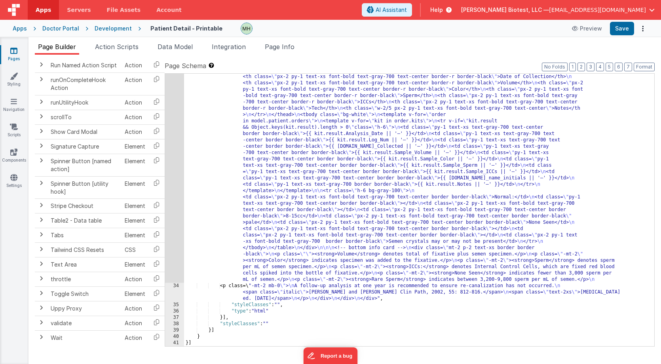
click at [466, 298] on div "<div class=\ "flex flex-col \" > \n <p class= \" text-md font-bold \" >Dr. [PER…" at bounding box center [419, 226] width 471 height 672
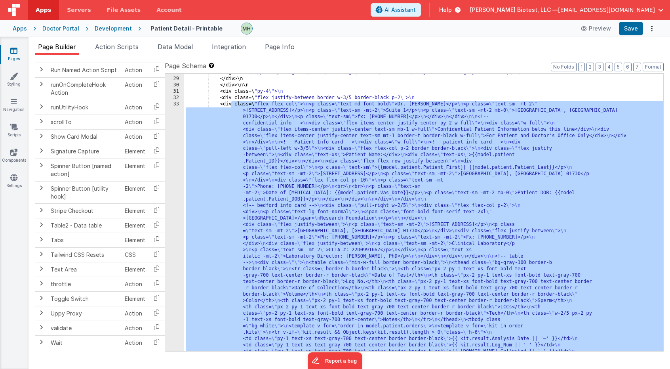
scroll to position [176, 0]
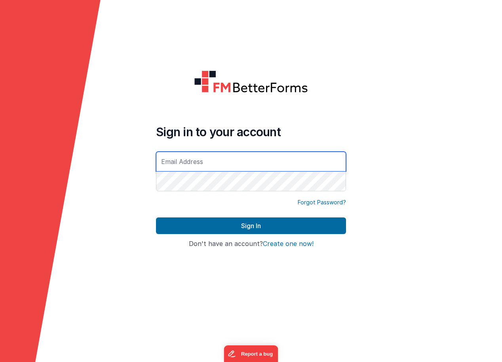
type input "[EMAIL_ADDRESS][DOMAIN_NAME]"
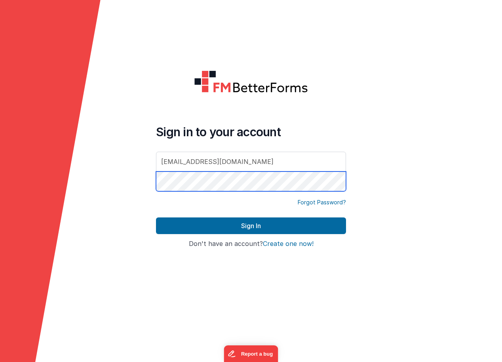
click at [251, 226] on button "Sign In" at bounding box center [251, 225] width 190 height 17
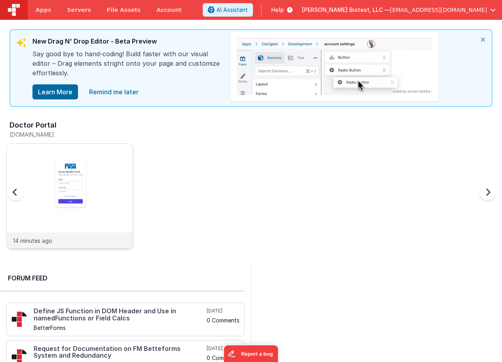
click at [85, 165] on img at bounding box center [70, 207] width 126 height 126
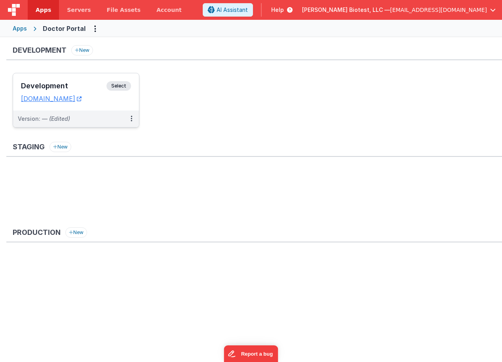
click at [70, 86] on h3 "Development" at bounding box center [64, 86] width 86 height 8
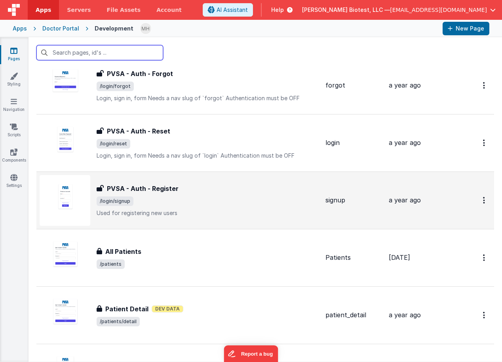
scroll to position [780, 0]
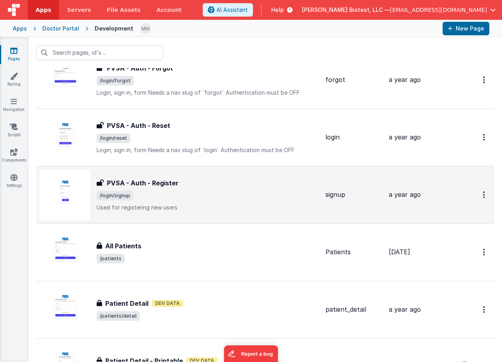
click at [231, 192] on span "/login/signup" at bounding box center [208, 196] width 223 height 10
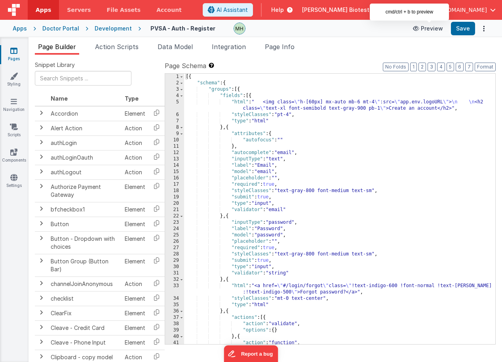
click at [429, 30] on button "Preview" at bounding box center [428, 28] width 40 height 13
click at [16, 54] on icon at bounding box center [13, 51] width 7 height 8
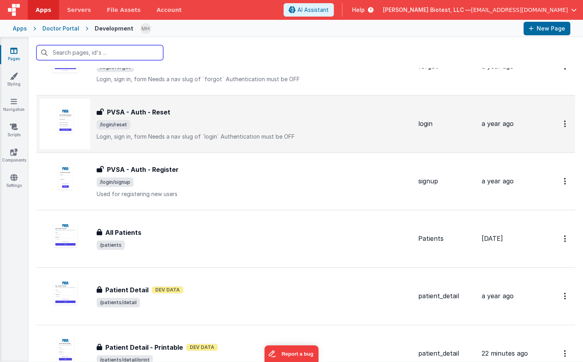
scroll to position [784, 0]
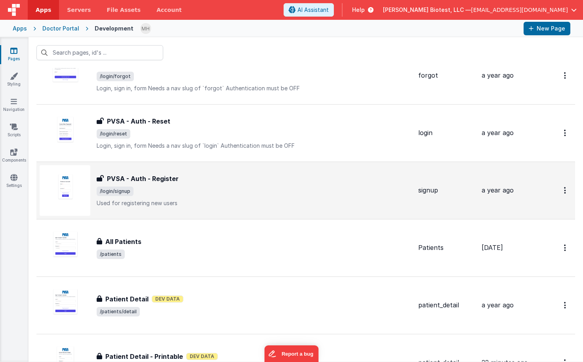
click at [232, 189] on span "/login/signup" at bounding box center [254, 192] width 315 height 10
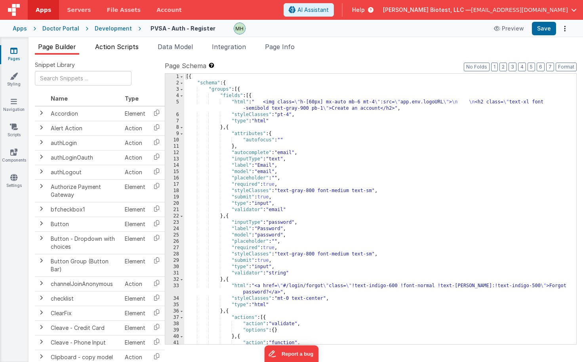
click at [128, 48] on span "Action Scripts" at bounding box center [117, 47] width 44 height 8
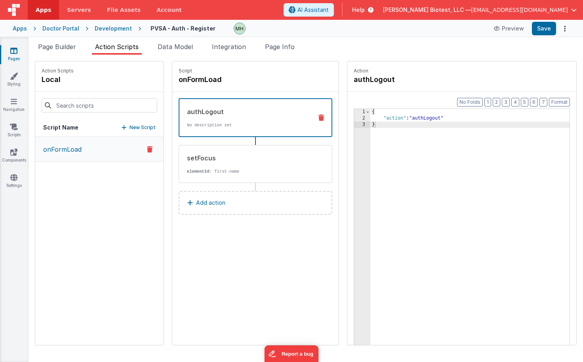
click at [95, 150] on button "onFormLoad" at bounding box center [99, 149] width 128 height 25
click at [233, 159] on div "setFocus" at bounding box center [247, 158] width 120 height 10
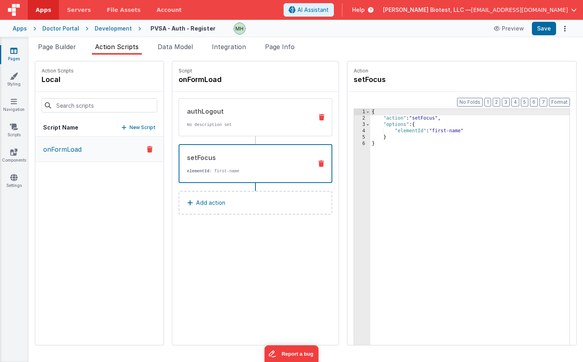
click at [244, 123] on p "No description set" at bounding box center [247, 125] width 120 height 6
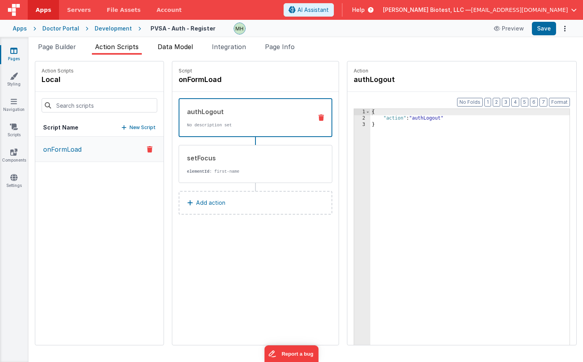
click at [182, 46] on span "Data Model" at bounding box center [175, 47] width 35 height 8
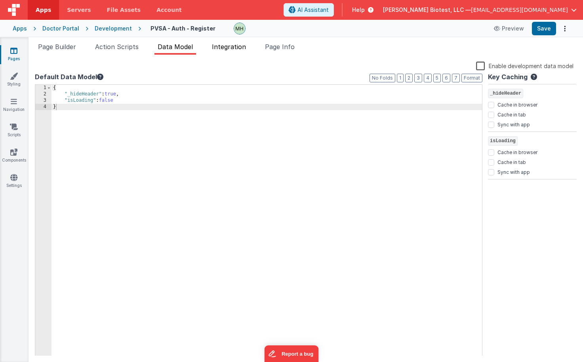
click at [223, 48] on span "Integration" at bounding box center [229, 47] width 34 height 8
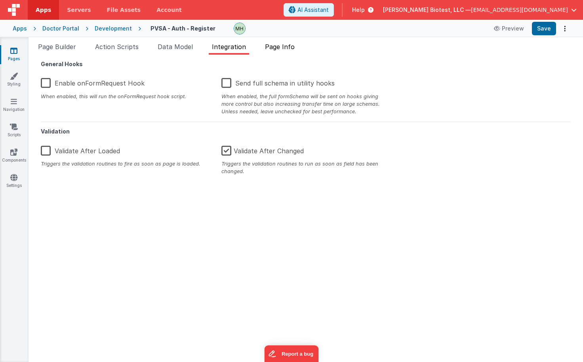
click at [286, 48] on span "Page Info" at bounding box center [280, 47] width 30 height 8
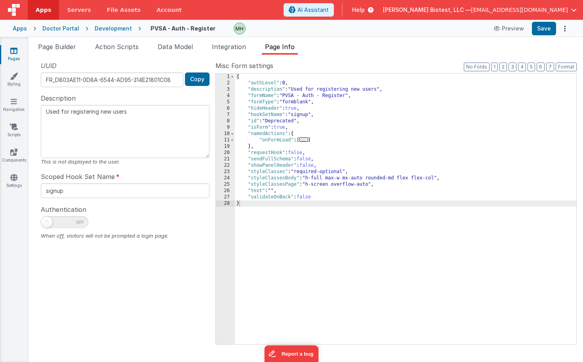
click at [307, 141] on span "..." at bounding box center [303, 139] width 9 height 4
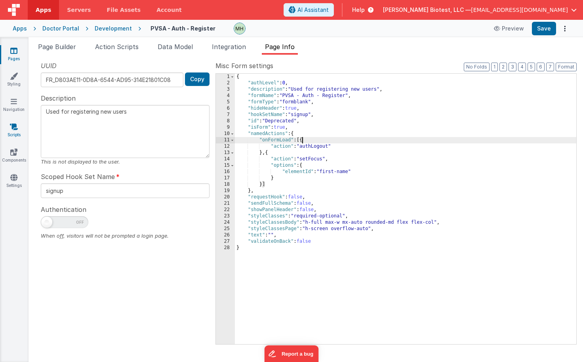
click at [15, 131] on link "Scripts" at bounding box center [14, 131] width 29 height 16
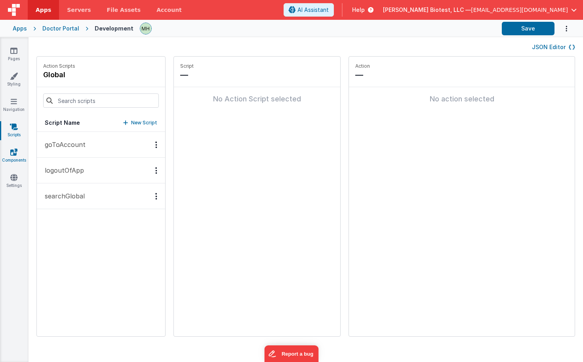
click at [13, 157] on link "Components" at bounding box center [14, 156] width 29 height 16
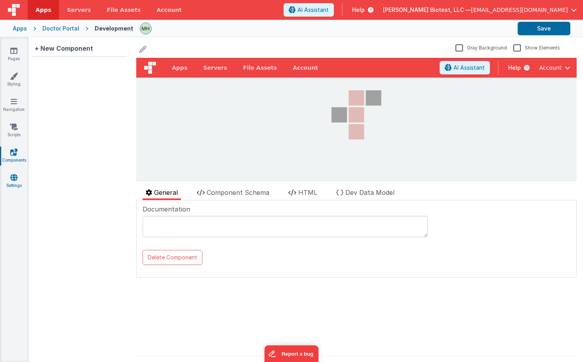
click at [13, 183] on link "Settings" at bounding box center [14, 181] width 29 height 16
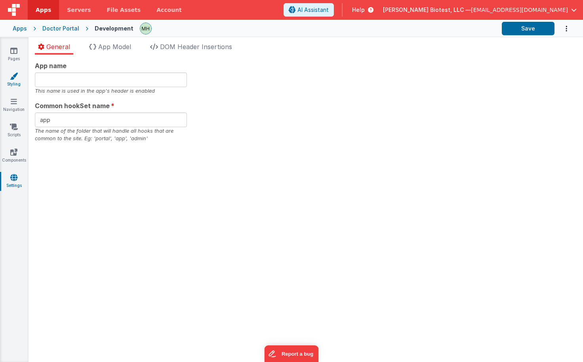
click at [13, 84] on link "Styling" at bounding box center [14, 80] width 29 height 16
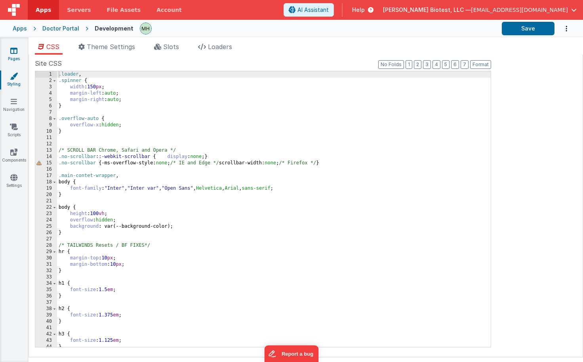
click at [14, 54] on icon at bounding box center [13, 51] width 7 height 8
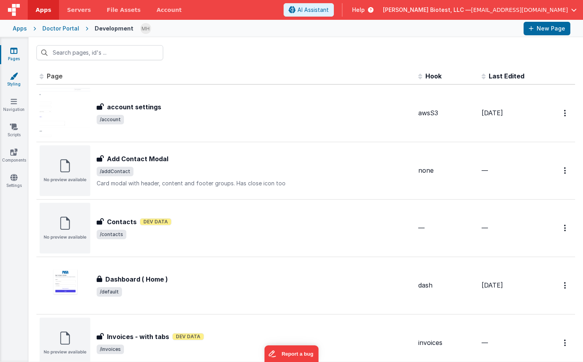
click at [15, 80] on link "Styling" at bounding box center [14, 80] width 29 height 16
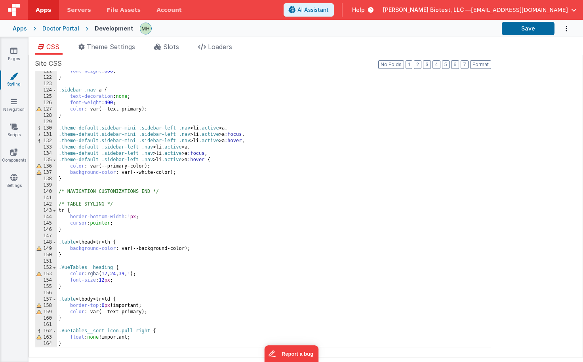
scroll to position [764, 0]
click at [112, 46] on span "Theme Settings" at bounding box center [111, 47] width 48 height 8
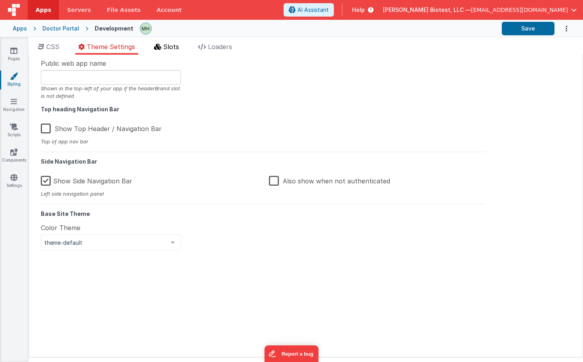
click at [169, 46] on span "Slots" at bounding box center [171, 47] width 16 height 8
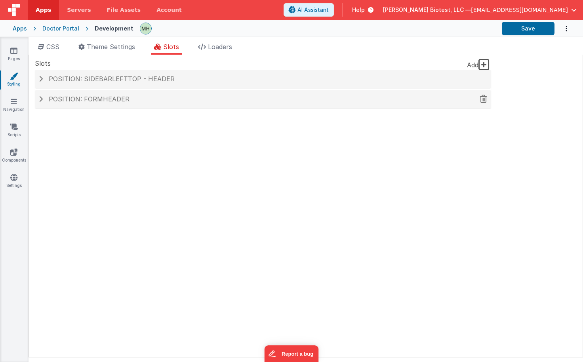
click at [42, 101] on span at bounding box center [41, 99] width 4 height 6
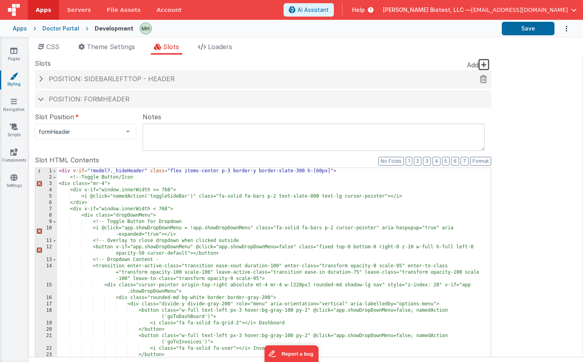
click at [41, 81] on span at bounding box center [41, 79] width 4 height 6
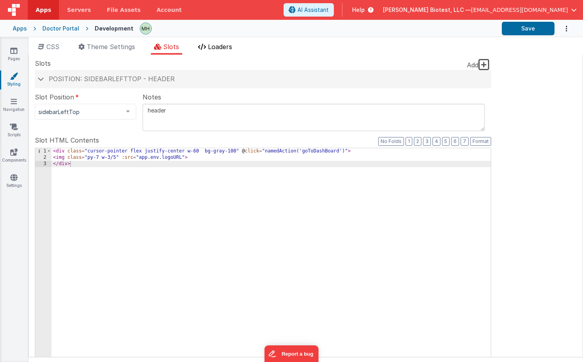
click at [219, 49] on span "Loaders" at bounding box center [220, 47] width 24 height 8
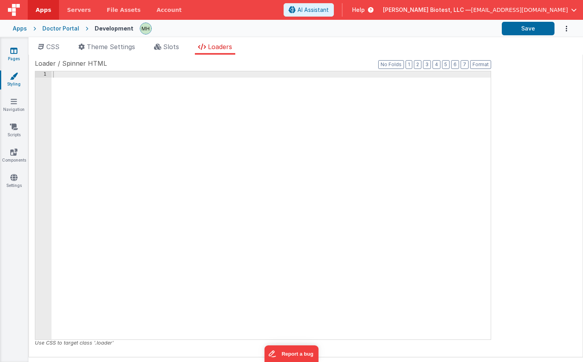
click at [15, 51] on icon at bounding box center [13, 51] width 7 height 8
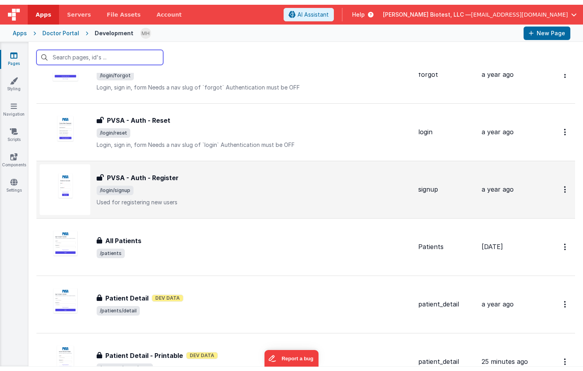
scroll to position [786, 0]
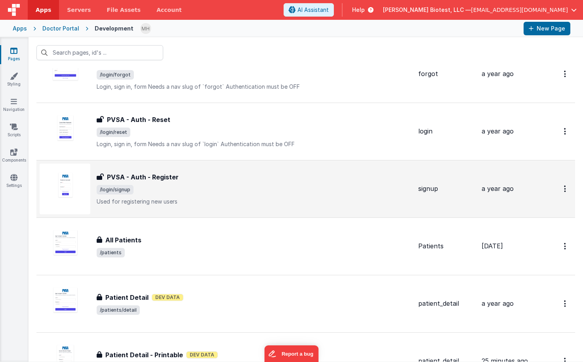
click at [212, 176] on div "PVSA - Auth - Register" at bounding box center [254, 177] width 315 height 10
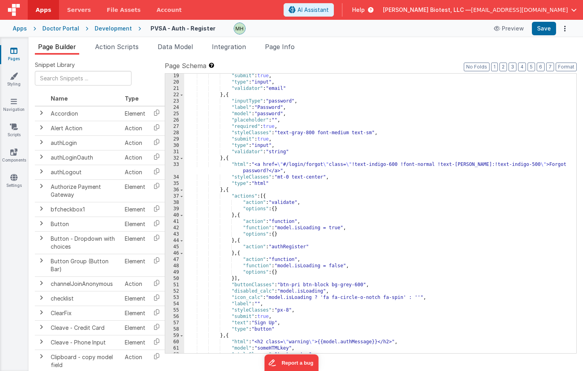
scroll to position [122, 0]
click at [263, 155] on div ""submit" : true , "type" : "input" , "validator" : "email" } , { "inputType" : …" at bounding box center [380, 218] width 392 height 292
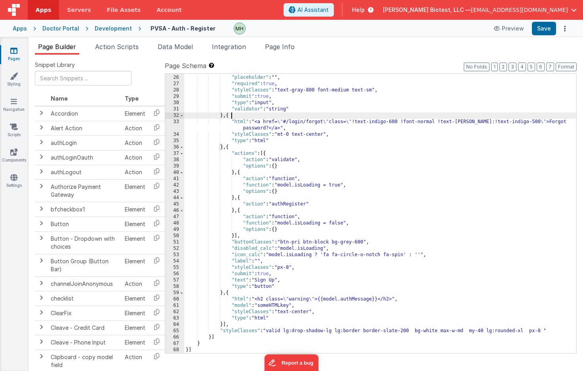
scroll to position [164, 0]
click at [128, 46] on span "Action Scripts" at bounding box center [117, 47] width 44 height 8
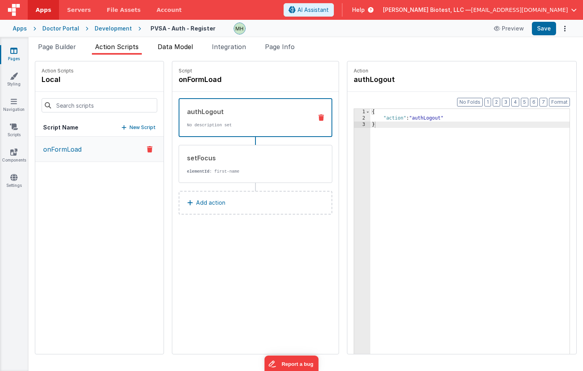
click at [183, 48] on span "Data Model" at bounding box center [175, 47] width 35 height 8
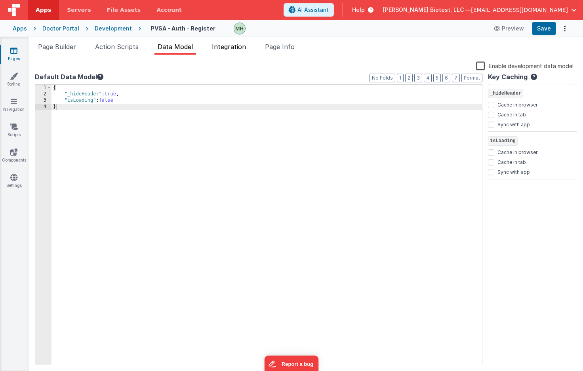
click at [242, 50] on span "Integration" at bounding box center [229, 47] width 34 height 8
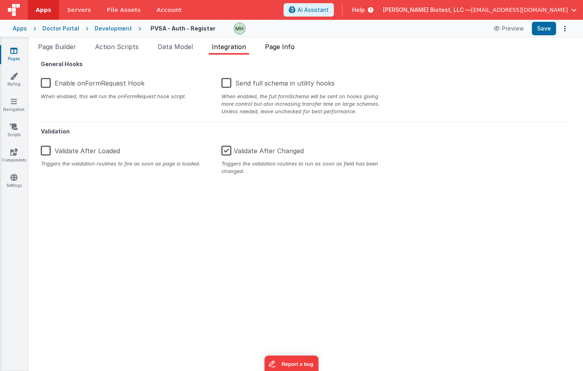
click at [292, 49] on span "Page Info" at bounding box center [280, 47] width 30 height 8
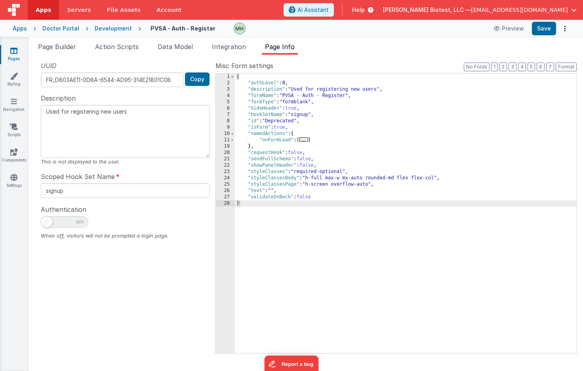
click at [307, 141] on span "..." at bounding box center [303, 139] width 9 height 4
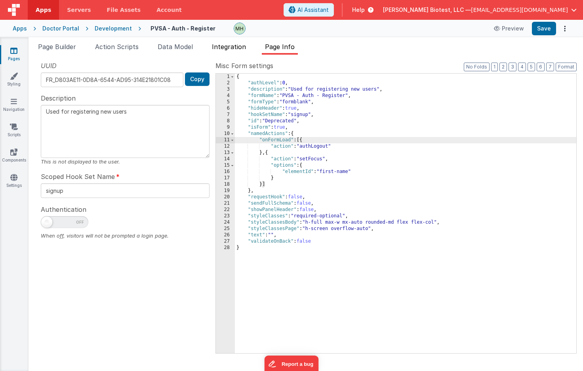
click at [227, 45] on span "Integration" at bounding box center [229, 47] width 34 height 8
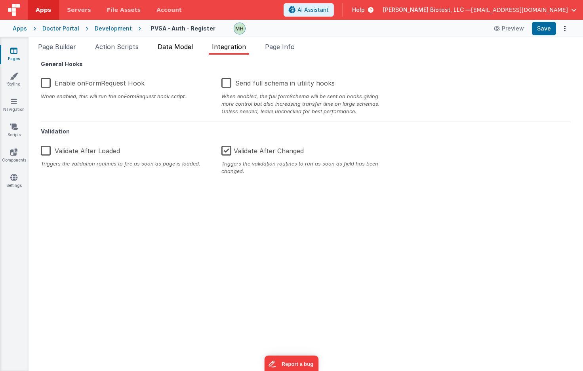
drag, startPoint x: 176, startPoint y: 44, endPoint x: 164, endPoint y: 46, distance: 12.0
click at [176, 44] on span "Data Model" at bounding box center [175, 47] width 35 height 8
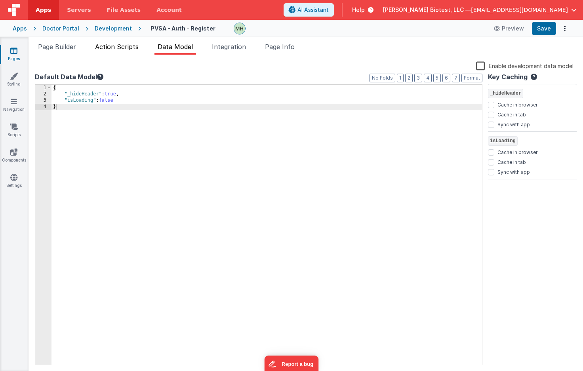
drag, startPoint x: 123, startPoint y: 46, endPoint x: 95, endPoint y: 50, distance: 28.5
click at [123, 46] on span "Action Scripts" at bounding box center [117, 47] width 44 height 8
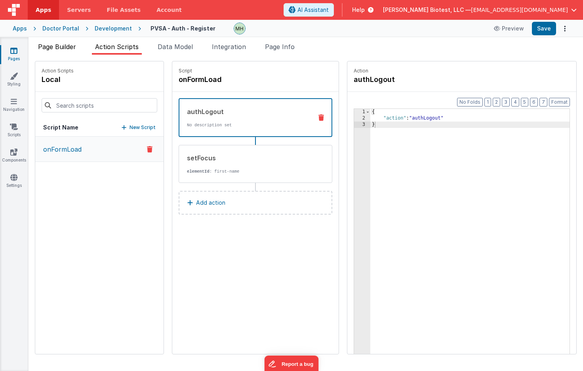
click at [59, 50] on span "Page Builder" at bounding box center [57, 47] width 38 height 8
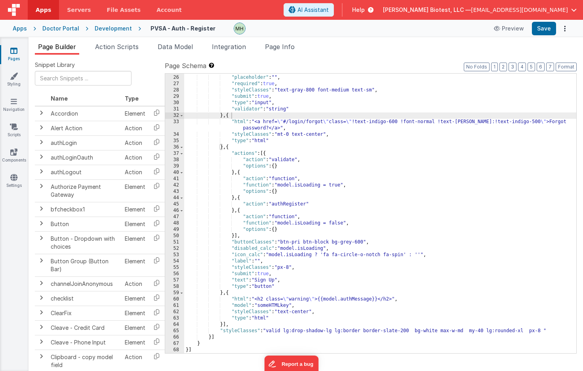
scroll to position [0, 0]
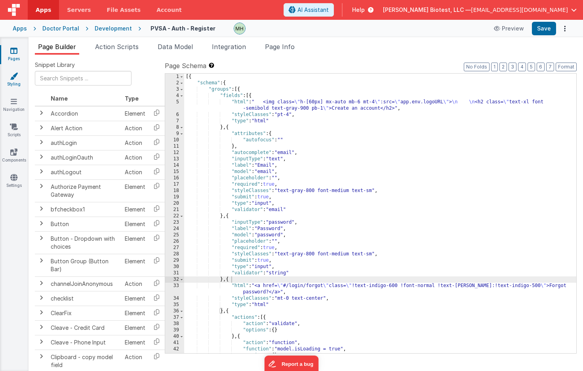
click at [13, 82] on link "Styling" at bounding box center [14, 80] width 29 height 16
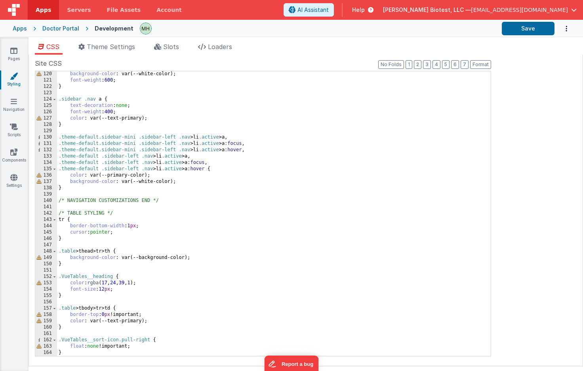
scroll to position [754, 0]
click at [116, 50] on span "Theme Settings" at bounding box center [111, 47] width 48 height 8
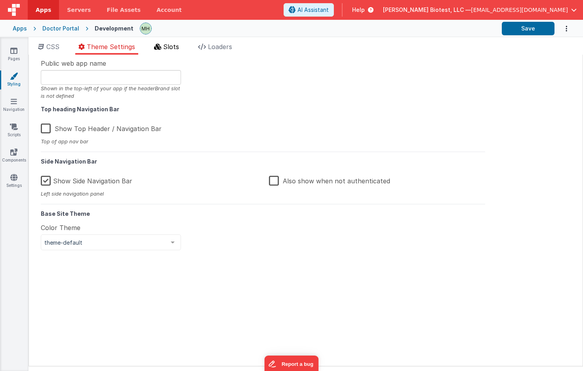
click at [163, 48] on li "Slots" at bounding box center [166, 48] width 31 height 13
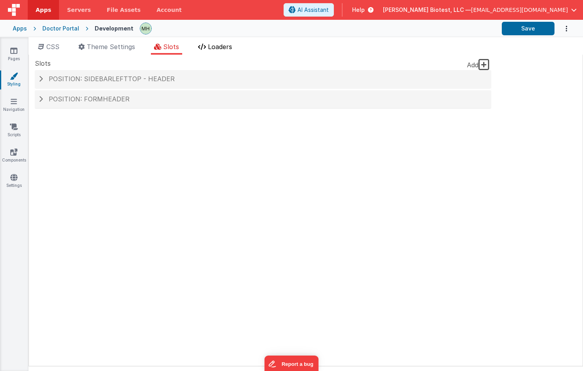
click at [213, 46] on span "Loaders" at bounding box center [220, 47] width 24 height 8
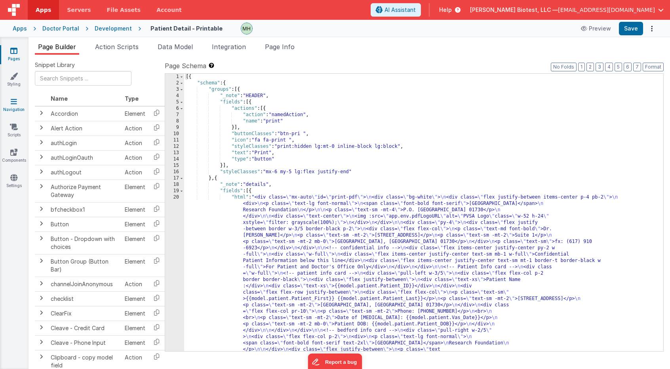
click at [12, 108] on link "Navigation" at bounding box center [14, 105] width 29 height 16
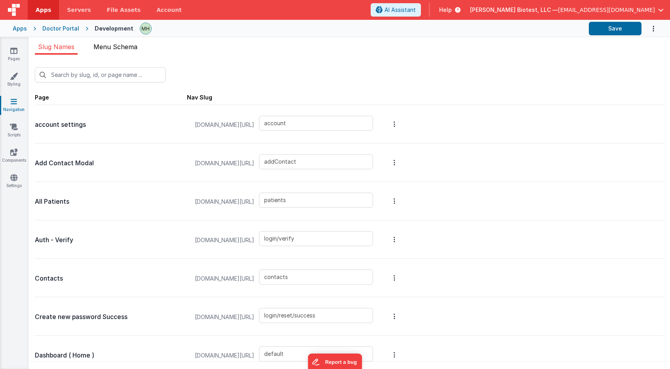
click at [128, 51] on li "Menu Schema" at bounding box center [115, 48] width 50 height 13
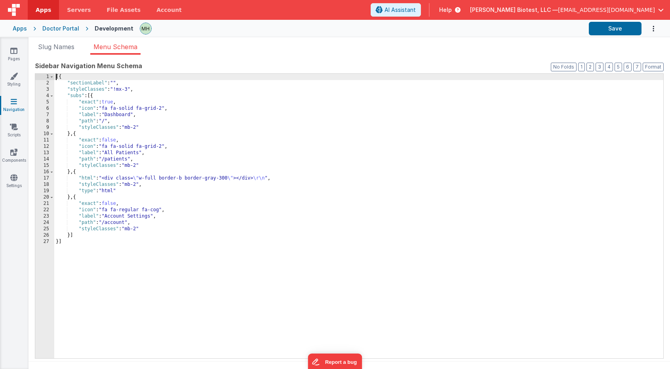
click at [104, 97] on div "[{ "sectionLabel" : "" , "styleClasses" : "!mx-3" , "subs" : [{ "exact" : true …" at bounding box center [358, 222] width 609 height 297
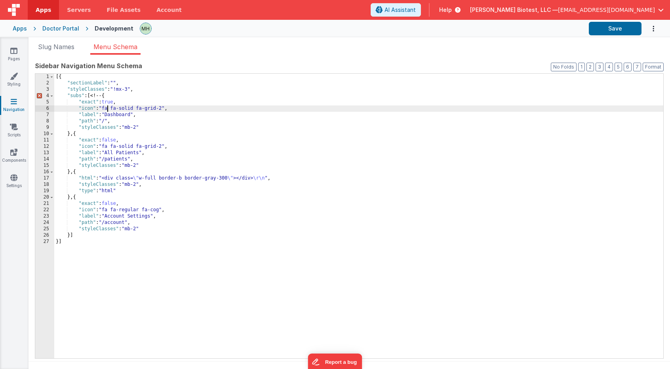
click at [94, 97] on div "[{ "sectionLabel" : "" , "styleClasses" : "!mx-3" , "subs" : [ <!-- { "exact" :…" at bounding box center [358, 222] width 609 height 297
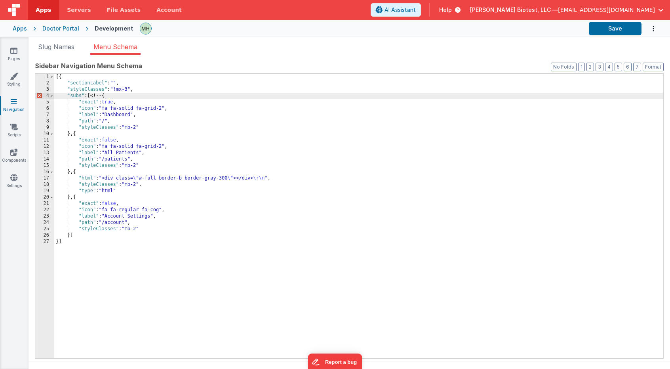
click at [73, 137] on div "[{ "sectionLabel" : "" , "styleClasses" : "!mx-3" , "subs" : [ <!-- { "exact" :…" at bounding box center [358, 222] width 609 height 297
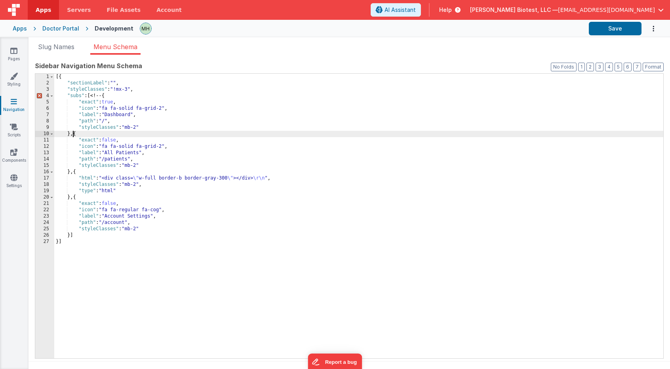
click at [73, 136] on div "[{ "sectionLabel" : "" , "styleClasses" : "!mx-3" , "subs" : [ <!-- { "exact" :…" at bounding box center [358, 222] width 609 height 297
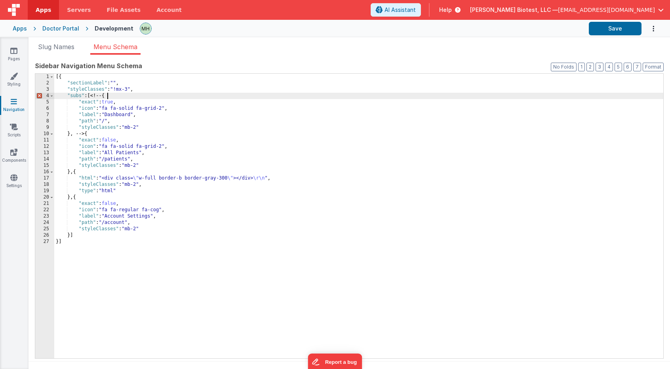
click at [106, 96] on div "[{ "sectionLabel" : "" , "styleClasses" : "!mx-3" , "subs" : [ <!-- { "exact" :…" at bounding box center [358, 222] width 609 height 297
click at [143, 116] on div "[{ "sectionLabel" : "" , "styleClasses" : "!mx-3" , "subs" : [ <--! { "exact" :…" at bounding box center [358, 222] width 609 height 297
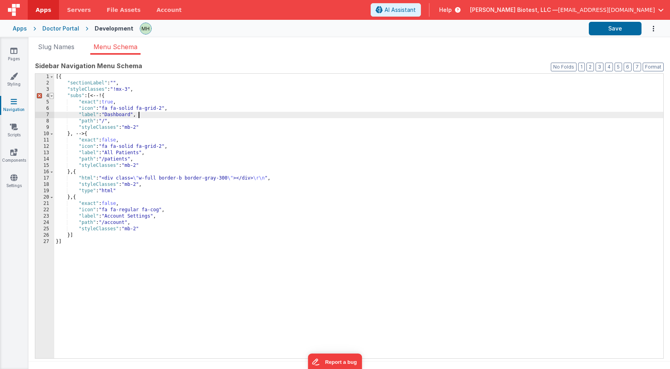
click at [51, 96] on span at bounding box center [52, 96] width 4 height 6
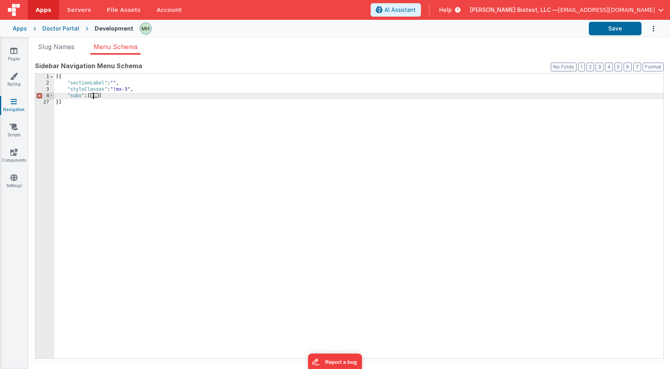
click at [51, 96] on span at bounding box center [52, 96] width 4 height 6
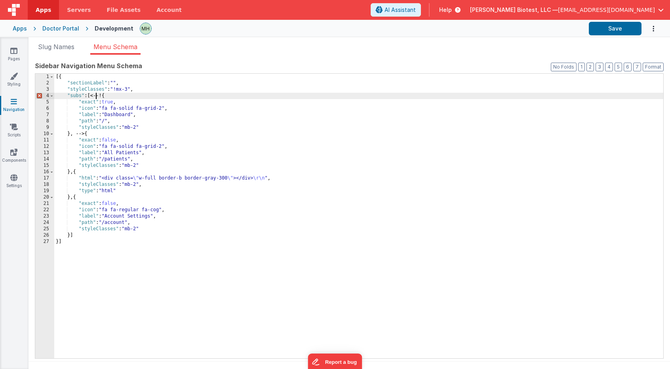
click at [96, 97] on div "[{ "sectionLabel" : "" , "styleClasses" : "!mx-3" , "subs" : [ <--! { "exact" :…" at bounding box center [358, 222] width 609 height 297
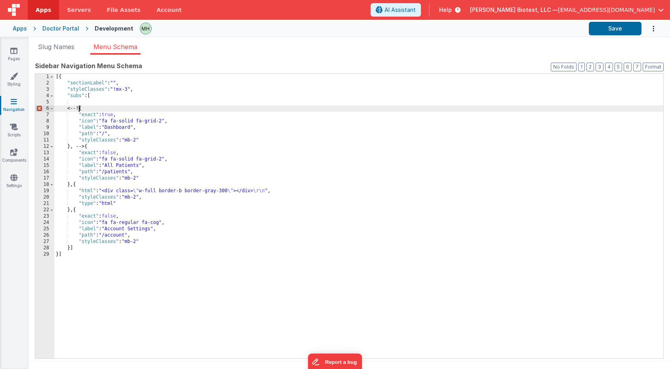
click at [90, 145] on div "[{ "sectionLabel" : "" , "styleClasses" : "!mx-3" , "subs" : [ <--! { "exact" :…" at bounding box center [358, 222] width 609 height 297
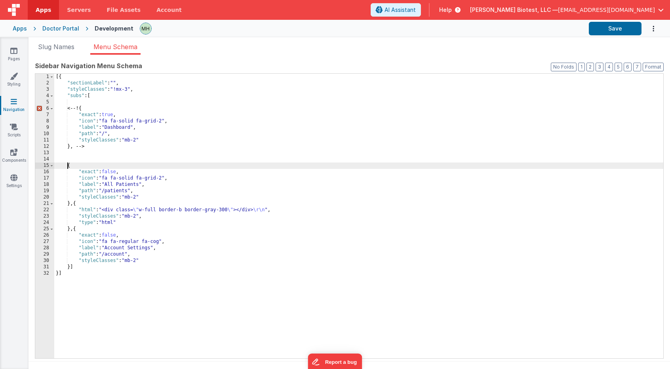
click at [86, 110] on div "[{ "sectionLabel" : "" , "styleClasses" : "!mx-3" , "subs" : [ <--! { "exact" :…" at bounding box center [358, 222] width 609 height 297
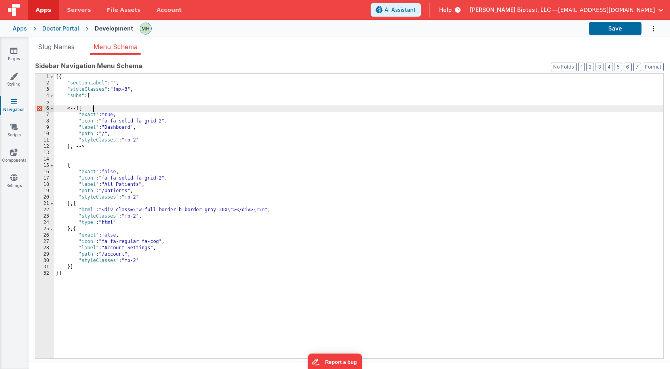
click at [92, 110] on div "[{ "sectionLabel" : "" , "styleClasses" : "!mx-3" , "subs" : [ <--! { "exact" :…" at bounding box center [358, 222] width 609 height 297
click at [58, 49] on span "Slug Names" at bounding box center [56, 47] width 36 height 8
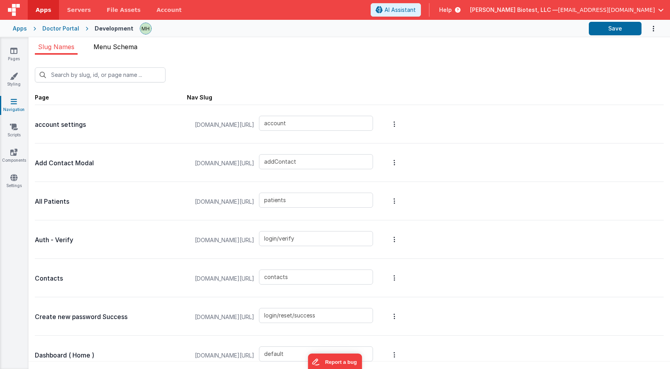
click at [107, 47] on span "Menu Schema" at bounding box center [115, 47] width 44 height 8
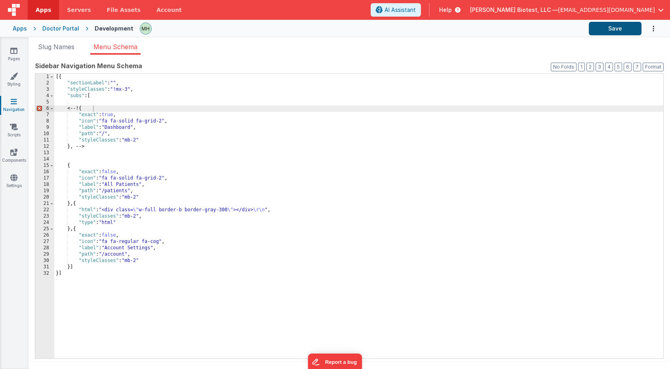
click at [610, 30] on button "Save" at bounding box center [615, 28] width 53 height 13
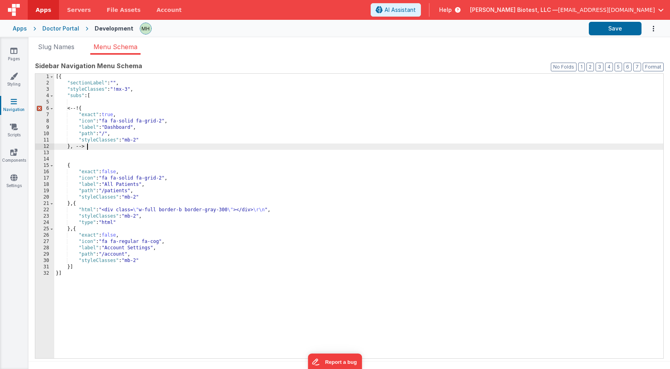
click at [111, 149] on div "[{ "sectionLabel" : "" , "styleClasses" : "!mx-3" , "subs" : [ <--! { "exact" :…" at bounding box center [358, 222] width 609 height 297
click at [84, 110] on div "[{ "sectionLabel" : "" , "styleClasses" : "!mx-3" , "subs" : [ <--! { "exact" :…" at bounding box center [358, 222] width 609 height 297
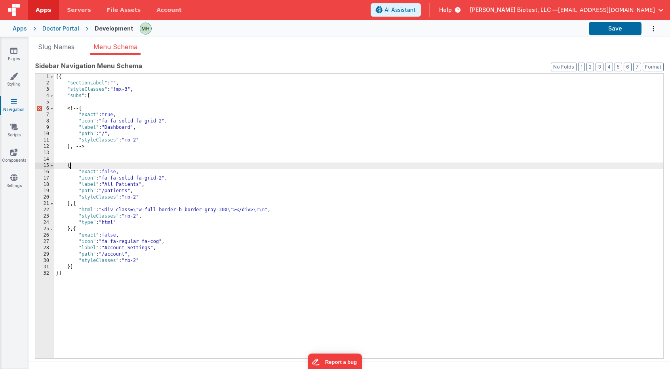
click at [142, 163] on div "[{ "sectionLabel" : "" , "styleClasses" : "!mx-3" , "subs" : [ <!-- { "exact" :…" at bounding box center [358, 222] width 609 height 297
click at [616, 29] on button "Save" at bounding box center [615, 28] width 53 height 13
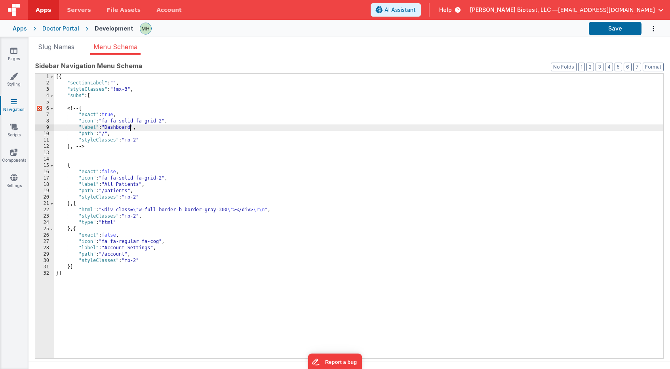
click at [130, 129] on div "[{ "sectionLabel" : "" , "styleClasses" : "!mx-3" , "subs" : [ <!-- { "exact" :…" at bounding box center [358, 222] width 609 height 297
click at [607, 30] on button "Save" at bounding box center [615, 28] width 53 height 13
click at [60, 47] on span "Slug Names" at bounding box center [56, 47] width 36 height 8
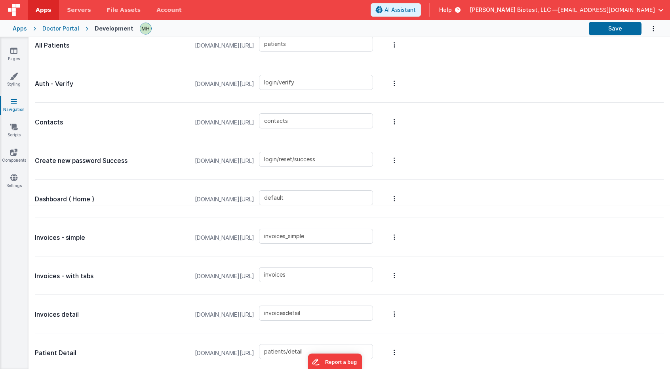
scroll to position [158, 0]
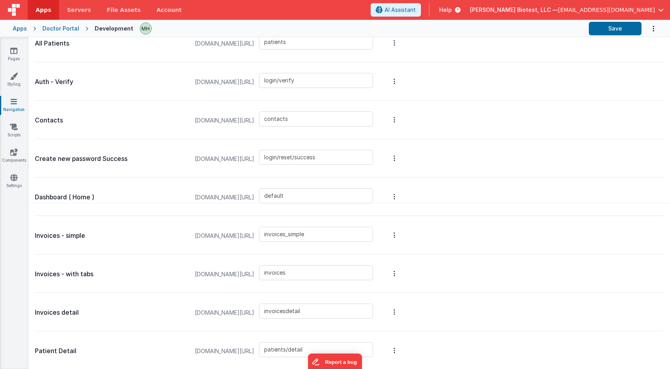
click at [387, 141] on link "Edit Page" at bounding box center [352, 139] width 69 height 14
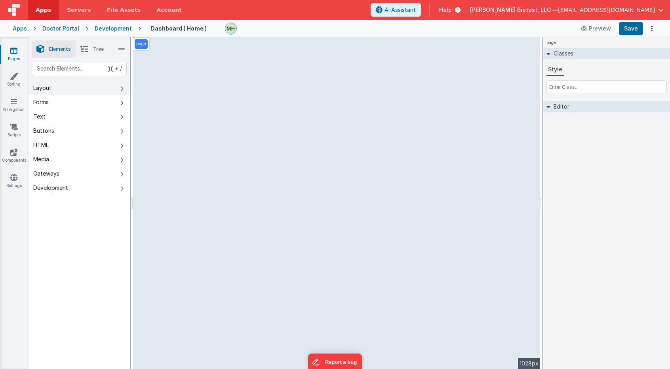
click at [82, 88] on button "Layout" at bounding box center [79, 88] width 101 height 14
click at [83, 106] on button "Forms" at bounding box center [79, 102] width 101 height 14
click at [86, 90] on button "Layout" at bounding box center [79, 88] width 101 height 14
click at [110, 28] on div "Development" at bounding box center [113, 29] width 37 height 8
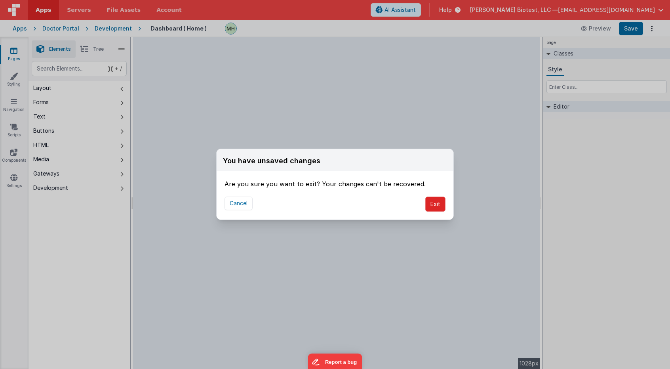
click at [437, 209] on button "Exit" at bounding box center [435, 203] width 20 height 15
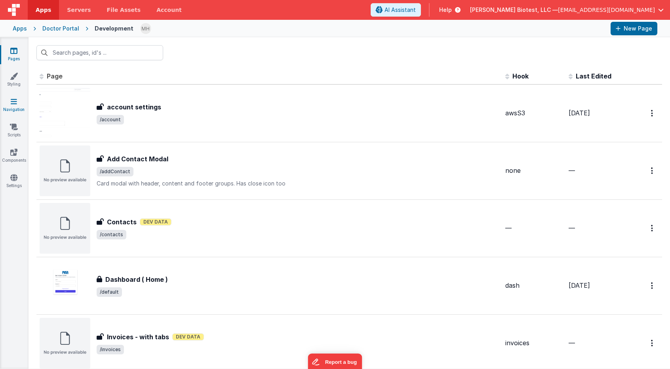
click at [14, 99] on icon at bounding box center [14, 101] width 6 height 8
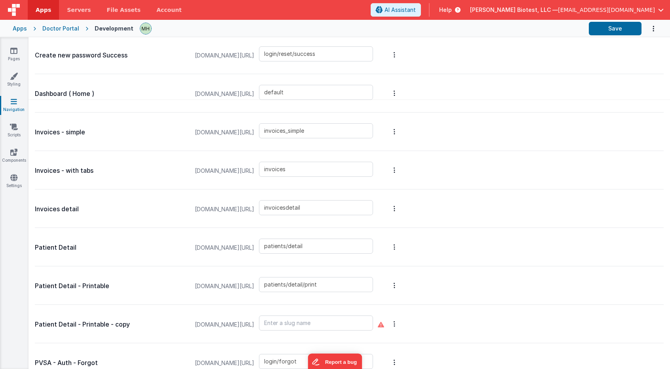
scroll to position [270, 0]
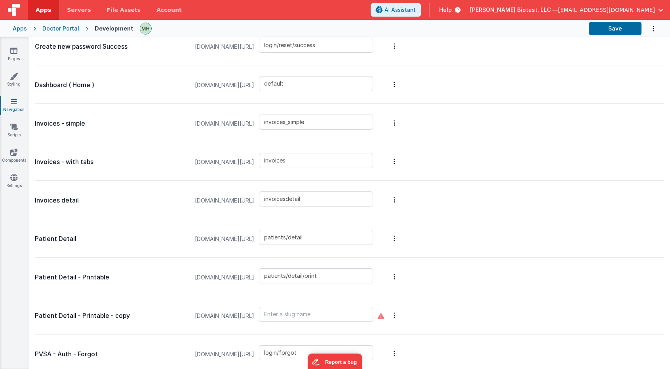
click at [138, 85] on p "Dashboard ( Home )" at bounding box center [111, 85] width 152 height 11
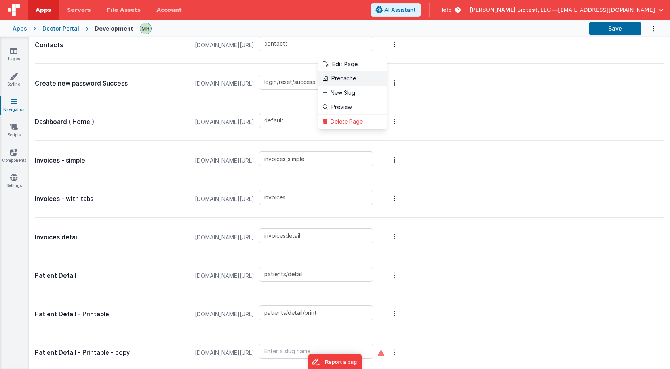
scroll to position [217, 0]
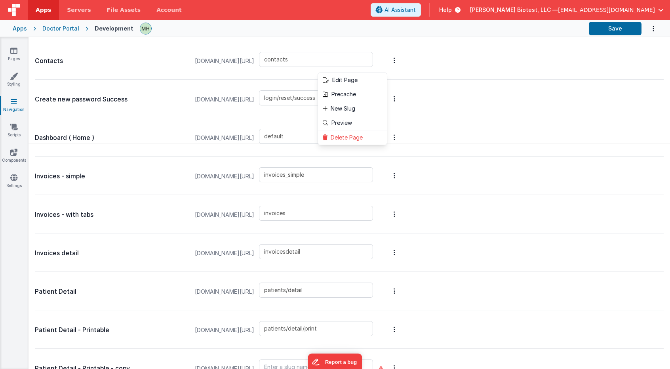
drag, startPoint x: 122, startPoint y: 138, endPoint x: 76, endPoint y: 139, distance: 45.2
click at [122, 138] on button at bounding box center [335, 184] width 670 height 369
click at [70, 139] on p "Dashboard ( Home )" at bounding box center [111, 137] width 152 height 11
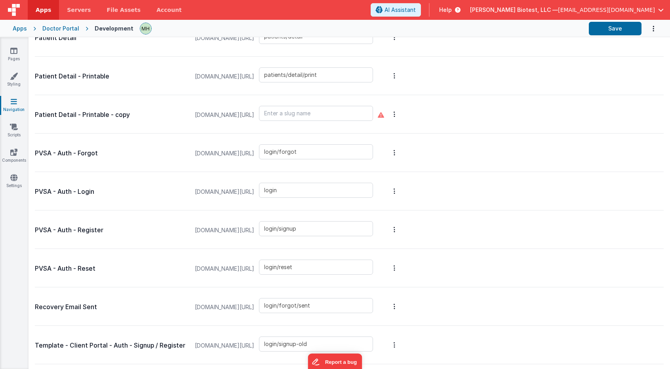
scroll to position [467, 0]
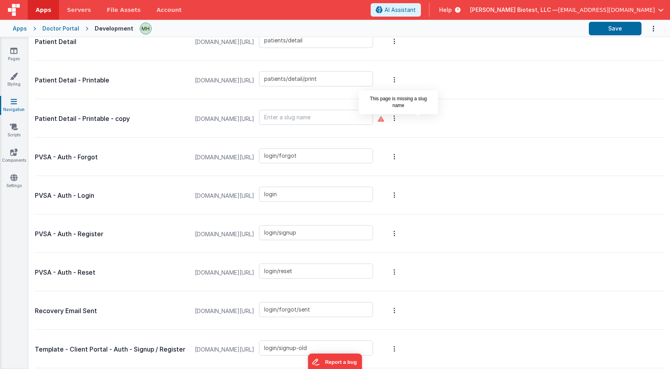
click at [384, 119] on icon at bounding box center [381, 119] width 6 height 6
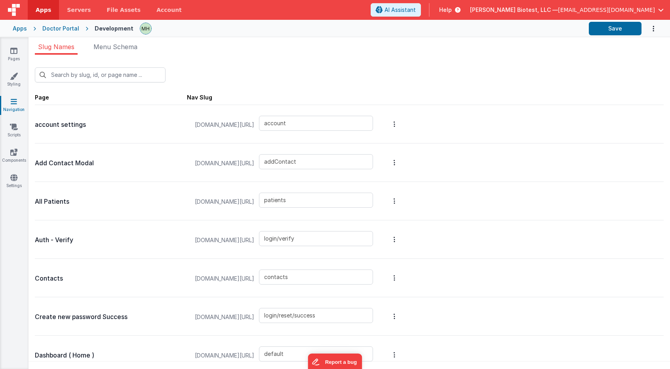
scroll to position [0, 0]
click at [118, 48] on span "Menu Schema" at bounding box center [115, 47] width 44 height 8
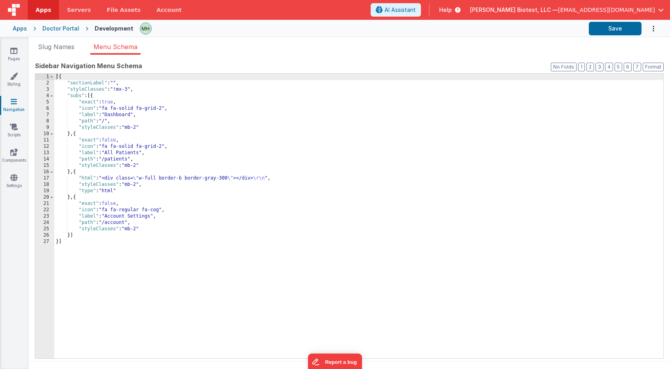
scroll to position [1, 0]
click at [133, 113] on div "[{ "sectionLabel" : "" , "styleClasses" : "!mx-3" , "subs" : [{ "exact" : true …" at bounding box center [358, 220] width 609 height 297
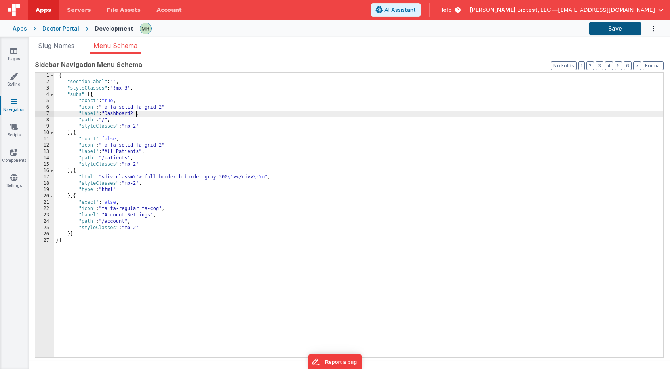
click at [606, 29] on button "Save" at bounding box center [615, 28] width 53 height 13
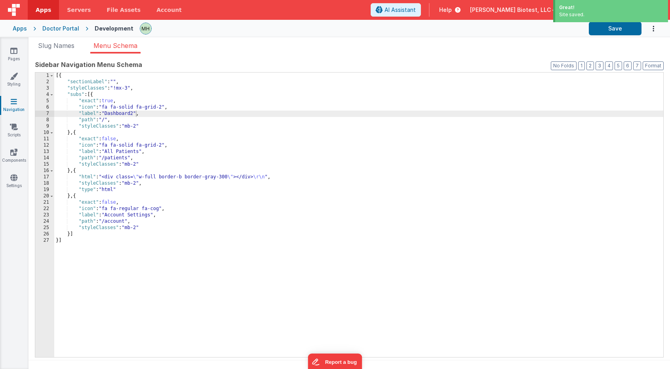
click at [651, 28] on icon "Options" at bounding box center [654, 29] width 8 height 16
click at [524, 34] on button at bounding box center [335, 184] width 670 height 369
click at [91, 95] on div "[{ "sectionLabel" : "" , "styleClasses" : "!mx-3" , "subs" : [{ "exact" : true …" at bounding box center [358, 220] width 609 height 297
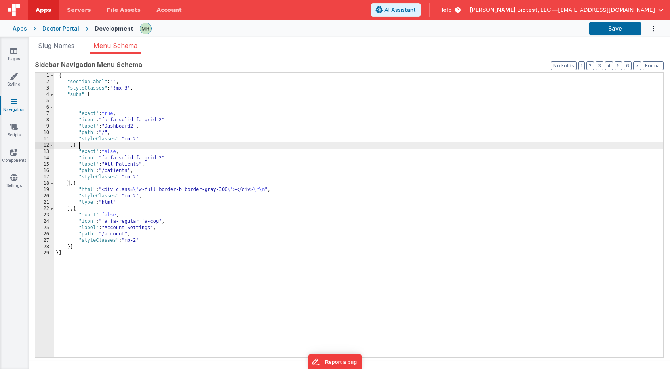
click at [81, 143] on div "[{ "sectionLabel" : "" , "styleClasses" : "!mx-3" , "subs" : [ { "exact" : true…" at bounding box center [358, 220] width 609 height 297
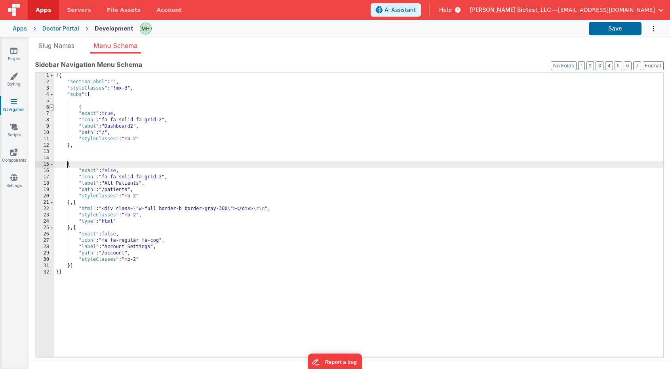
click at [52, 107] on span at bounding box center [52, 107] width 4 height 6
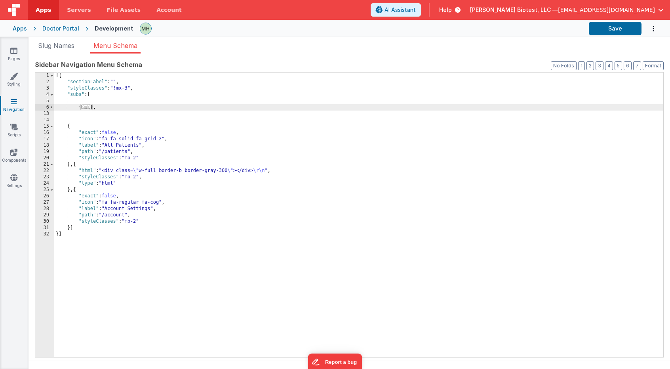
click at [86, 107] on span "..." at bounding box center [86, 107] width 9 height 4
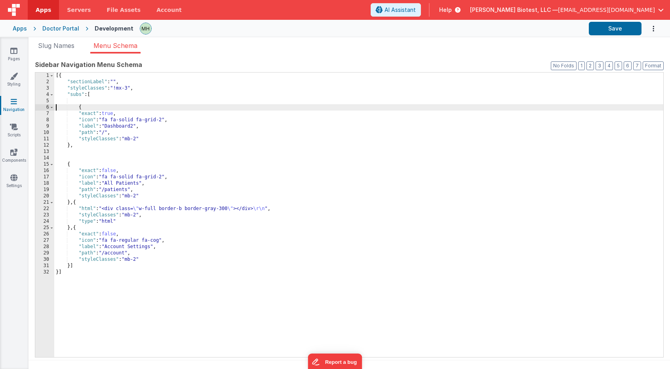
click at [57, 107] on div "[{ "sectionLabel" : "" , "styleClasses" : "!mx-3" , "subs" : [ { "exact" : true…" at bounding box center [358, 220] width 609 height 297
click at [95, 147] on div "[{ "sectionLabel" : "" , "styleClasses" : "!mx-3" , "subs" : [ <!-- { "exact" :…" at bounding box center [358, 220] width 609 height 297
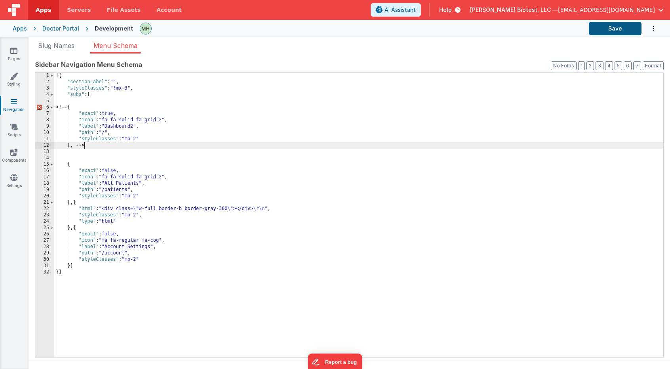
click at [613, 27] on button "Save" at bounding box center [615, 28] width 53 height 13
click at [100, 155] on div "[{ "sectionLabel" : "" , "styleClasses" : "!mx-3" , "subs" : [ <!-- { "exact" :…" at bounding box center [358, 220] width 609 height 297
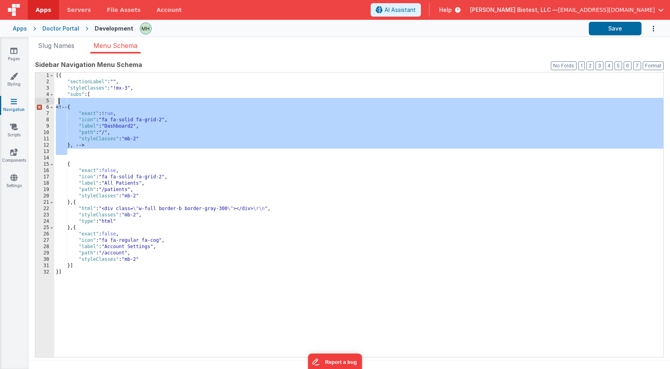
drag, startPoint x: 84, startPoint y: 152, endPoint x: 57, endPoint y: 102, distance: 56.9
click at [57, 102] on div "[{ "sectionLabel" : "" , "styleClasses" : "!mx-3" , "subs" : [ <!-- { "exact" :…" at bounding box center [358, 220] width 609 height 297
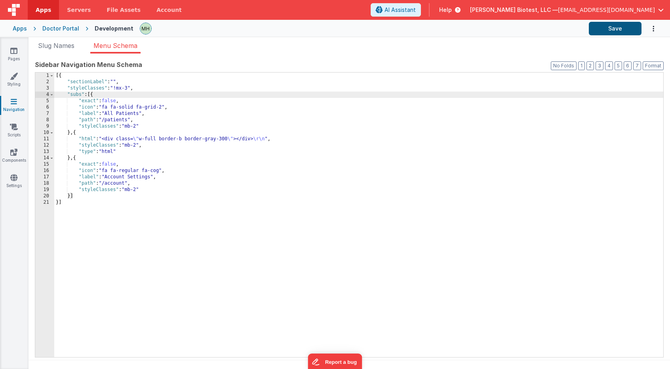
click at [607, 32] on button "Save" at bounding box center [615, 28] width 53 height 13
click at [110, 46] on span "Menu Schema" at bounding box center [115, 46] width 44 height 8
click at [58, 47] on span "Slug Names" at bounding box center [56, 46] width 36 height 8
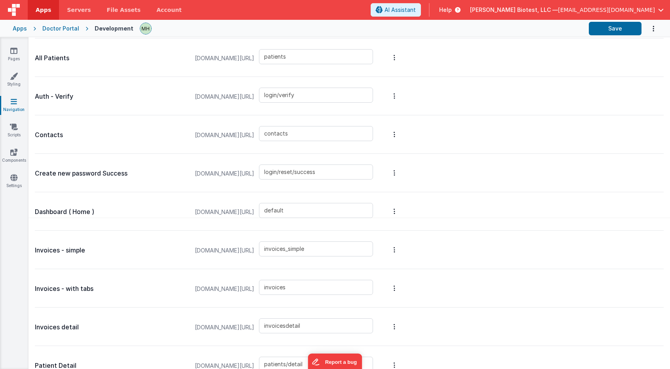
scroll to position [131, 0]
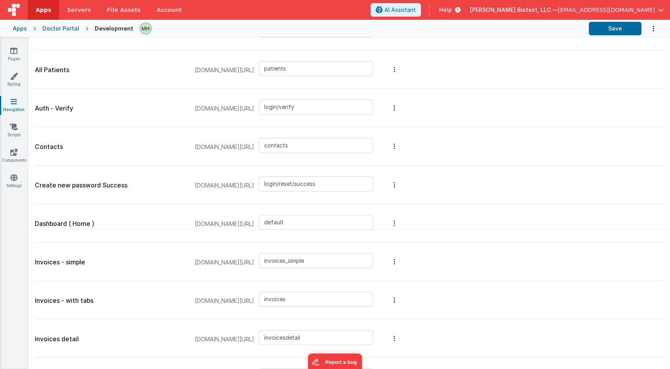
click at [211, 206] on button at bounding box center [335, 184] width 670 height 369
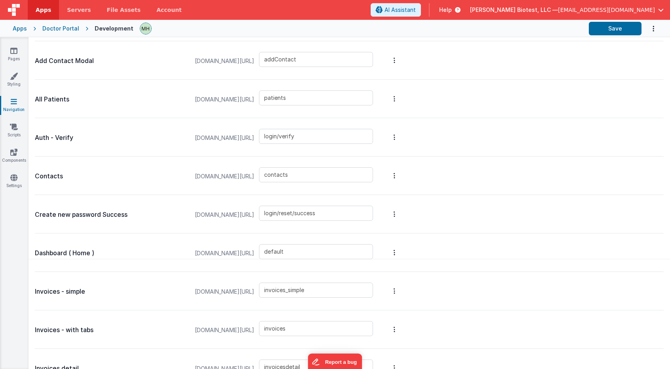
scroll to position [101, 0]
click at [18, 53] on link "Pages" at bounding box center [14, 55] width 29 height 16
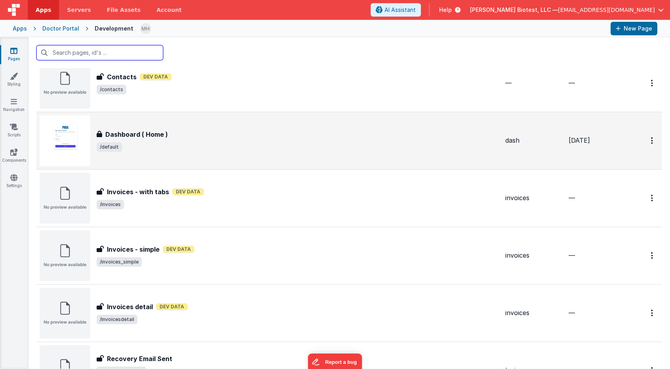
scroll to position [147, 0]
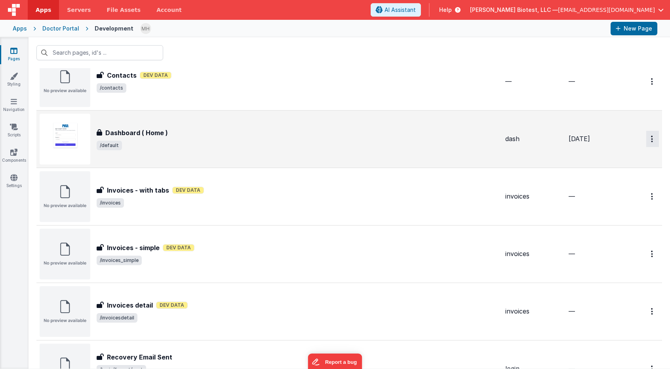
drag, startPoint x: 294, startPoint y: 132, endPoint x: 259, endPoint y: 131, distance: 35.6
click at [294, 132] on button at bounding box center [335, 184] width 670 height 369
click at [132, 132] on h3 "Dashboard ( Home )" at bounding box center [136, 133] width 63 height 10
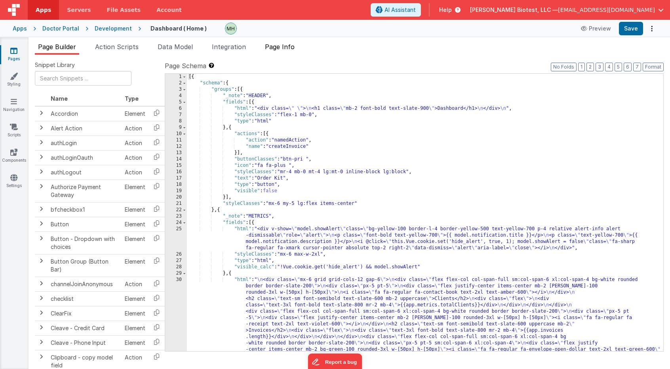
click at [289, 49] on span "Page Info" at bounding box center [280, 47] width 30 height 8
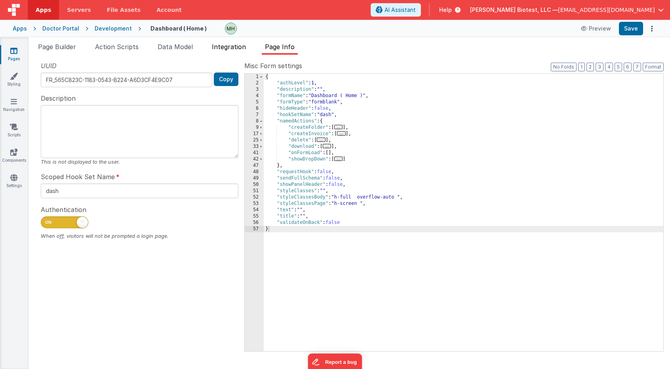
click at [217, 48] on span "Integration" at bounding box center [229, 47] width 34 height 8
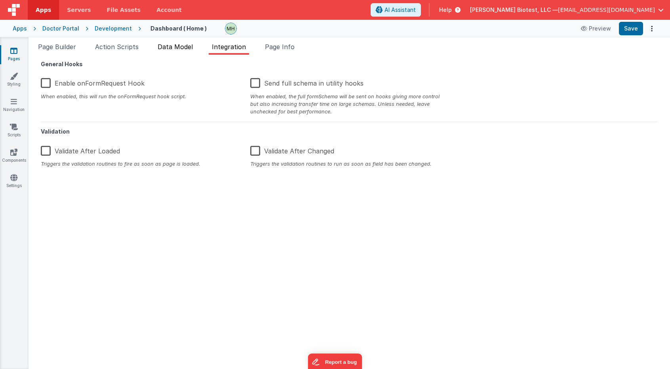
click at [181, 48] on span "Data Model" at bounding box center [175, 47] width 35 height 8
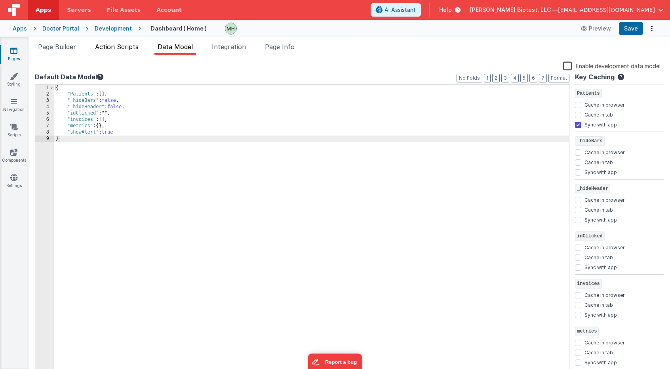
click at [119, 48] on span "Action Scripts" at bounding box center [117, 47] width 44 height 8
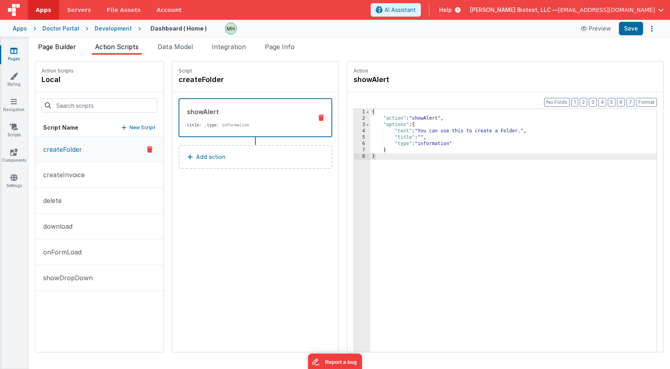
click at [71, 48] on span "Page Builder" at bounding box center [57, 47] width 38 height 8
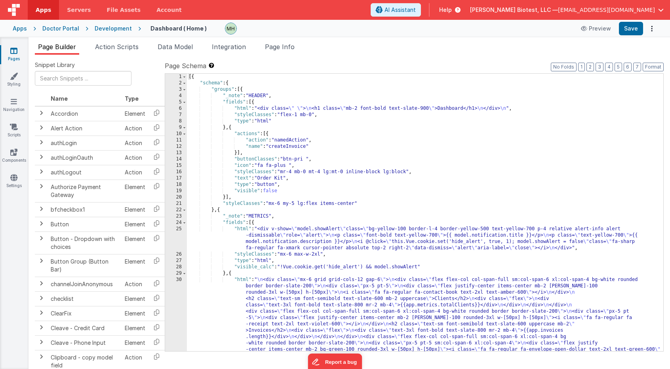
click at [66, 30] on div "Doctor Portal" at bounding box center [60, 29] width 37 height 8
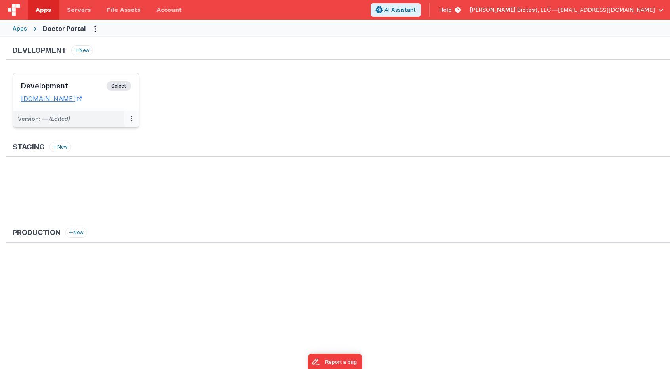
click at [130, 119] on button at bounding box center [131, 118] width 15 height 17
click at [114, 135] on link "Edit" at bounding box center [104, 137] width 70 height 14
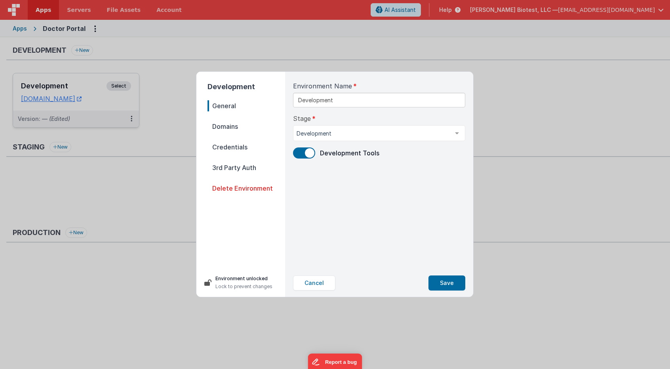
click at [236, 127] on span "Domains" at bounding box center [247, 126] width 78 height 11
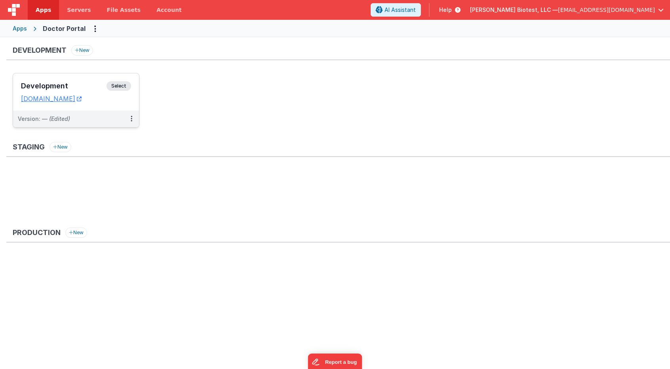
click at [234, 148] on nav "General Domains Credentials 3rd Party Auth Delete Environment" at bounding box center [247, 173] width 78 height 162
click at [131, 119] on icon at bounding box center [132, 118] width 2 height 0
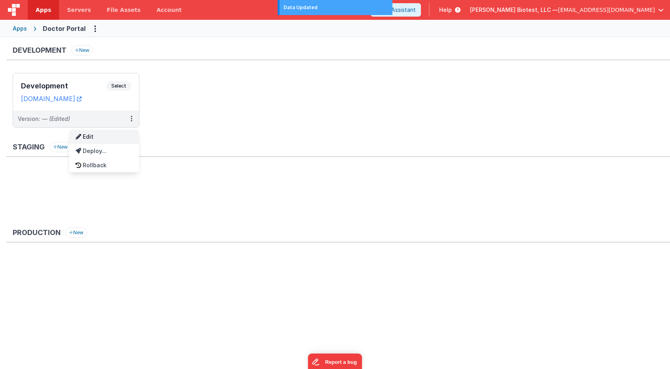
click at [112, 139] on link "Edit" at bounding box center [104, 137] width 70 height 14
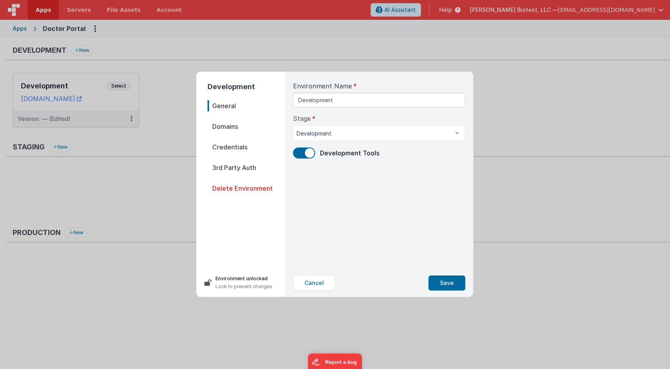
click at [238, 126] on span "Domains" at bounding box center [247, 126] width 78 height 11
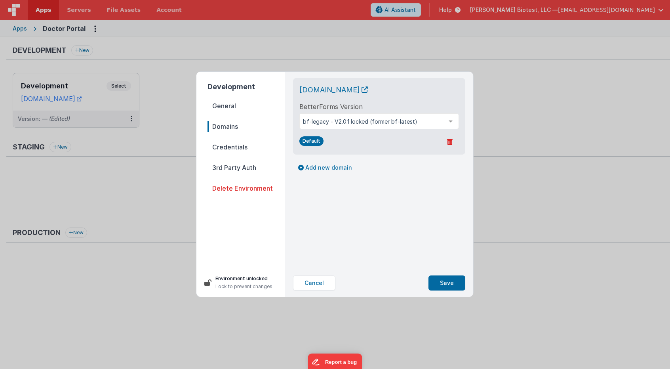
click at [233, 149] on span "Credentials" at bounding box center [247, 146] width 78 height 11
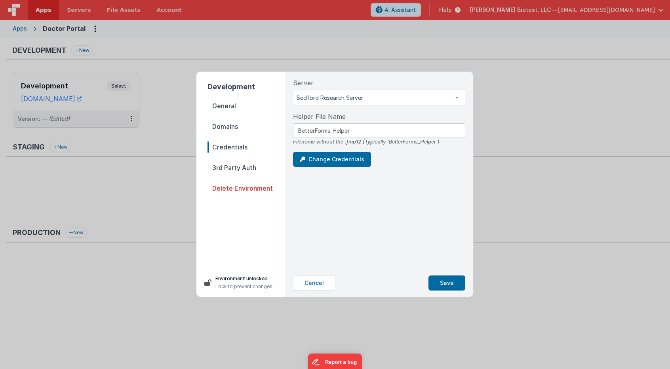
click at [238, 168] on span "3rd Party Auth" at bounding box center [247, 167] width 78 height 11
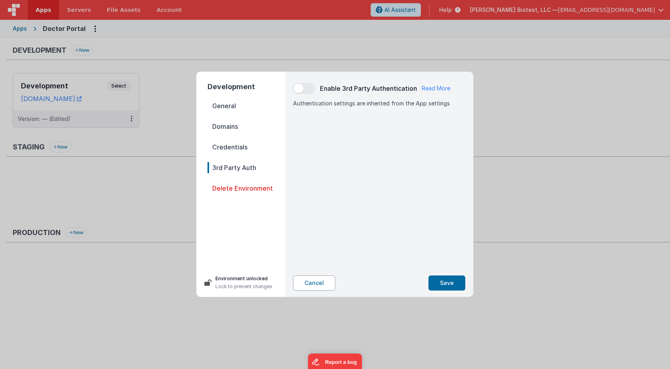
click at [314, 284] on button "Cancel" at bounding box center [314, 282] width 42 height 15
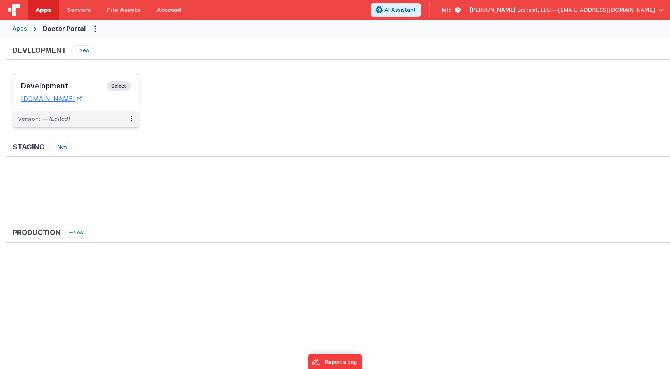
click at [120, 83] on span "Select" at bounding box center [119, 86] width 25 height 10
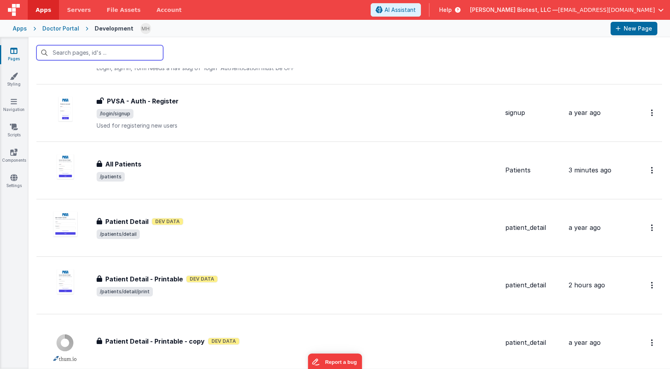
scroll to position [869, 0]
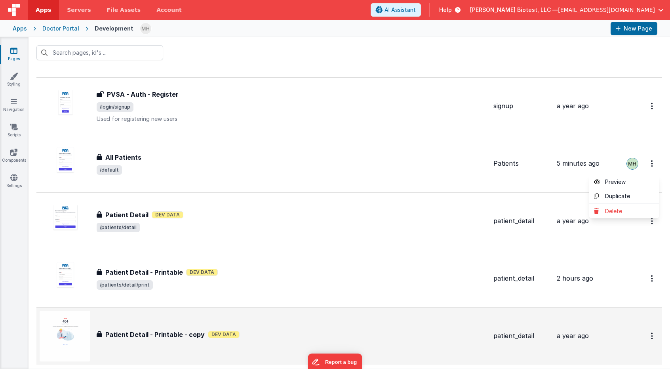
click at [289, 68] on button at bounding box center [335, 184] width 670 height 369
click at [15, 102] on icon at bounding box center [14, 101] width 6 height 8
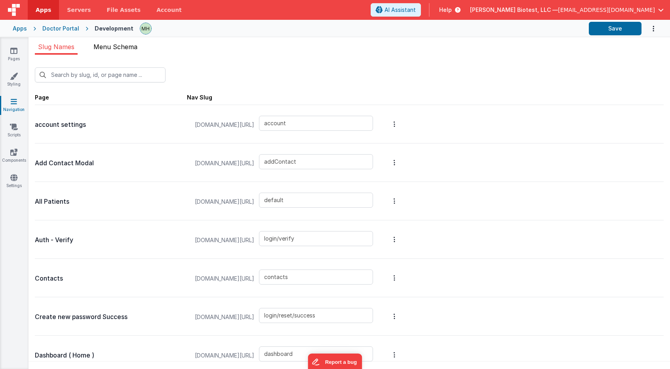
click at [121, 47] on span "Menu Schema" at bounding box center [115, 47] width 44 height 8
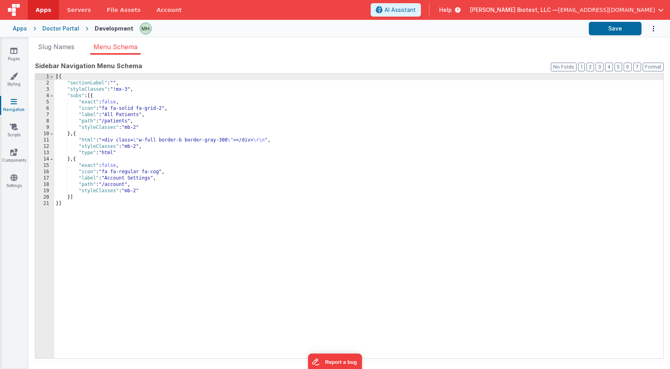
click at [125, 122] on div "[{ "sectionLabel" : "" , "styleClasses" : "!mx-3" , "subs" : [{ "exact" : false…" at bounding box center [358, 222] width 609 height 297
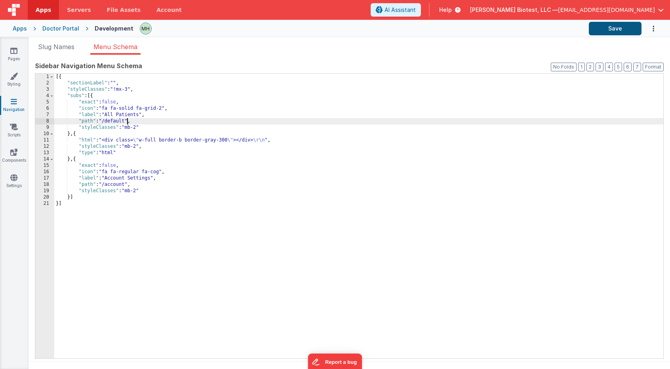
click at [615, 32] on button "Save" at bounding box center [615, 28] width 53 height 13
click at [14, 135] on link "Scripts" at bounding box center [14, 131] width 29 height 16
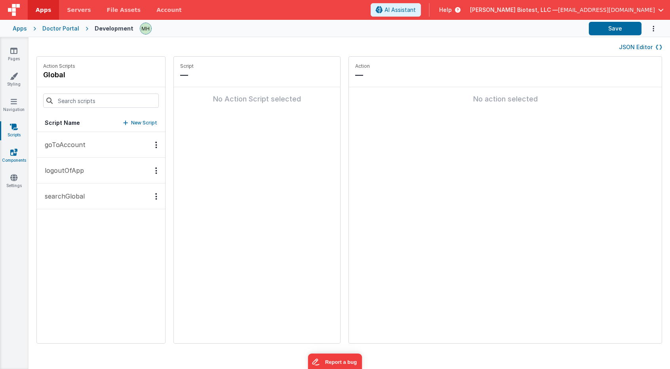
click at [14, 158] on link "Components" at bounding box center [14, 156] width 29 height 16
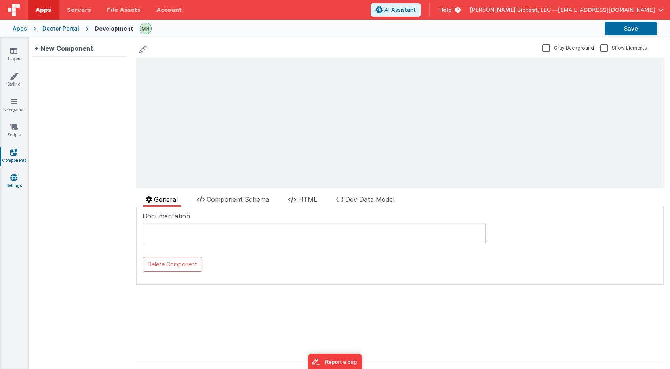
click at [15, 180] on icon at bounding box center [13, 177] width 7 height 8
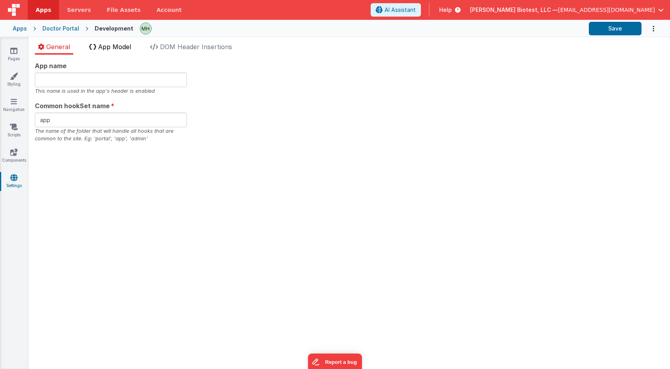
click at [116, 46] on span "App Model" at bounding box center [114, 47] width 33 height 8
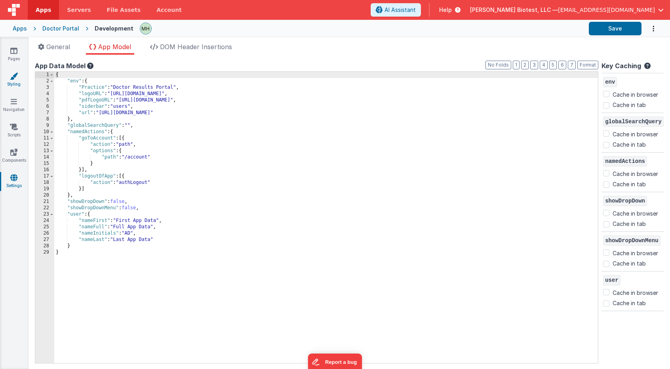
click at [15, 78] on icon at bounding box center [14, 76] width 8 height 8
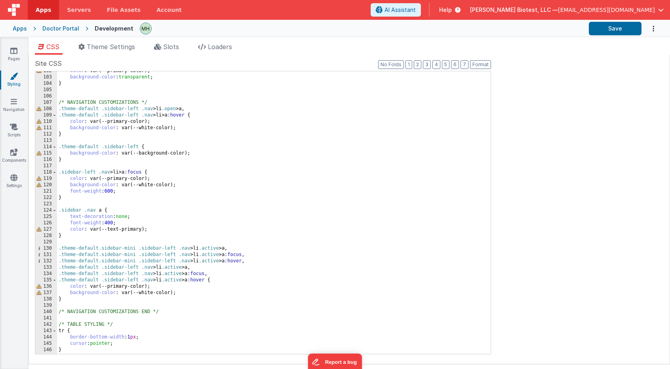
scroll to position [757, 0]
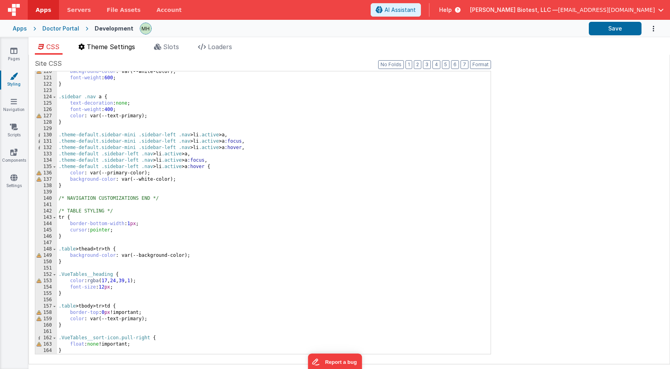
click at [126, 47] on span "Theme Settings" at bounding box center [111, 47] width 48 height 8
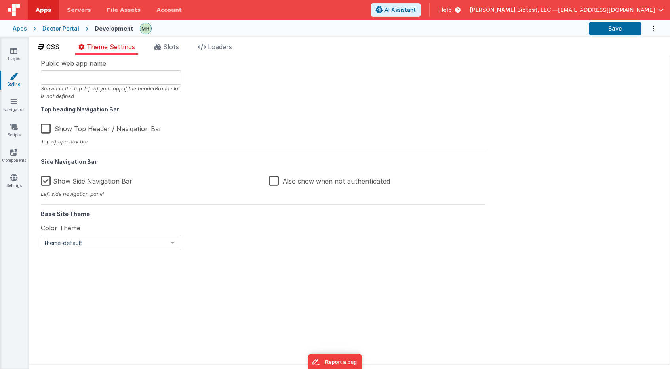
click at [51, 47] on span "CSS" at bounding box center [52, 47] width 13 height 8
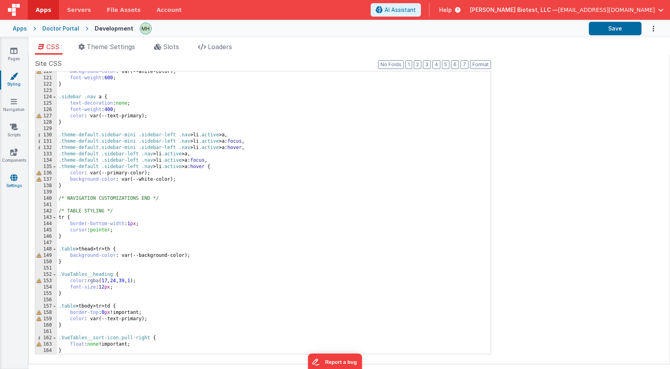
click at [12, 179] on icon at bounding box center [13, 177] width 7 height 8
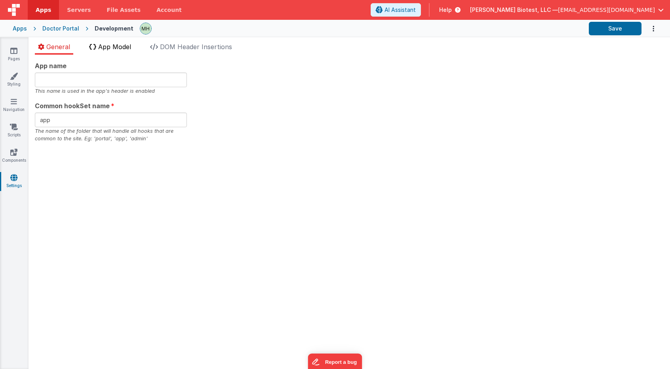
click at [117, 47] on span "App Model" at bounding box center [114, 47] width 33 height 8
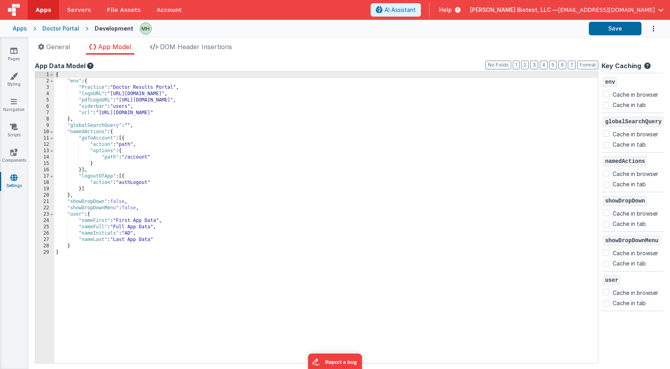
click at [91, 66] on icon at bounding box center [90, 66] width 8 height 6
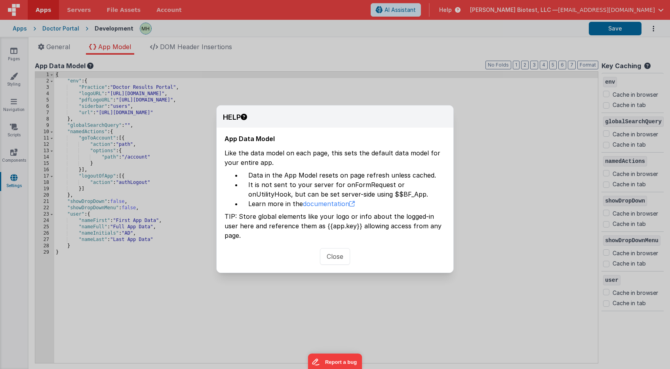
click at [336, 248] on button "Close" at bounding box center [335, 256] width 30 height 17
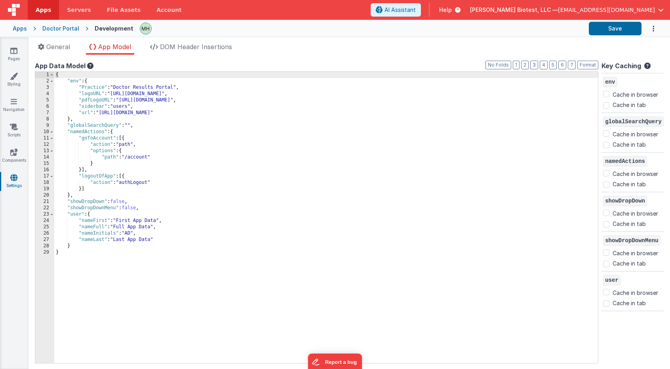
click at [152, 220] on div "{ "env" : { "Practice" : "Doctor Results Portal" , "logoURL" : "https://ucarecd…" at bounding box center [326, 224] width 544 height 304
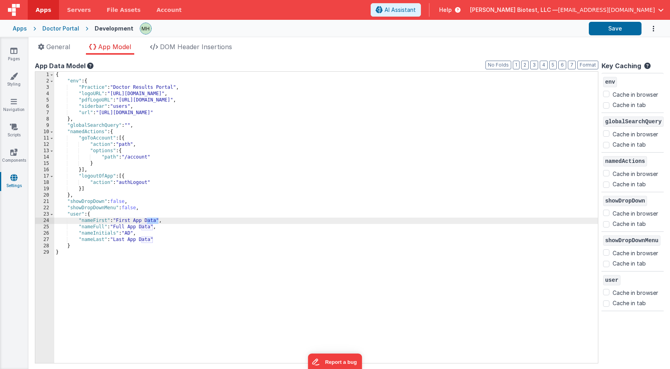
click at [152, 220] on div "{ "env" : { "Practice" : "Doctor Results Portal" , "logoURL" : "https://ucarecd…" at bounding box center [326, 224] width 544 height 304
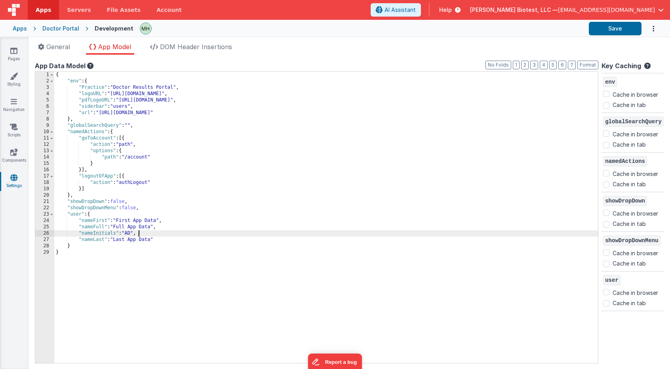
click at [147, 230] on div "{ "env" : { "Practice" : "Doctor Results Portal" , "logoURL" : "https://ucarecd…" at bounding box center [326, 224] width 544 height 304
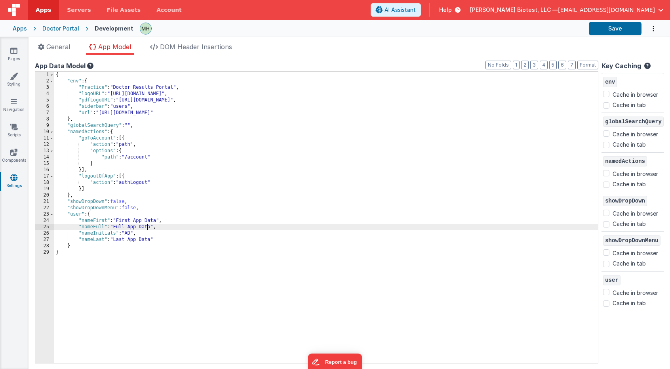
click at [147, 226] on div "{ "env" : { "Practice" : "Doctor Results Portal" , "logoURL" : "https://ucarecd…" at bounding box center [326, 224] width 544 height 304
drag, startPoint x: 147, startPoint y: 226, endPoint x: 119, endPoint y: 228, distance: 28.2
click at [119, 228] on div "{ "env" : { "Practice" : "Doctor Results Portal" , "logoURL" : "https://ucarecd…" at bounding box center [326, 224] width 544 height 304
click at [145, 239] on div "{ "env" : { "Practice" : "Doctor Results Portal" , "logoURL" : "https://ucarecd…" at bounding box center [326, 224] width 544 height 304
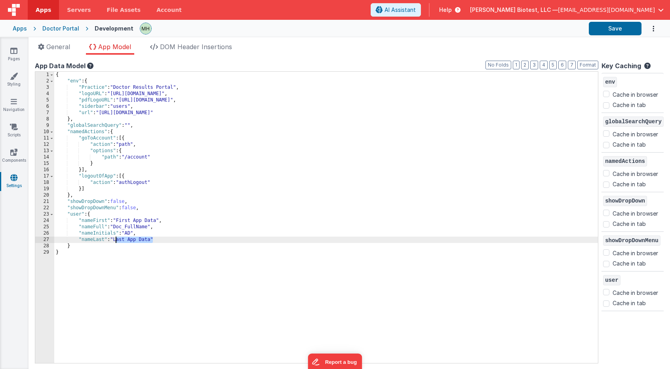
drag, startPoint x: 145, startPoint y: 239, endPoint x: 123, endPoint y: 239, distance: 22.6
click at [123, 239] on div "{ "env" : { "Practice" : "Doctor Results Portal" , "logoURL" : "https://ucarecd…" at bounding box center [326, 224] width 544 height 304
paste textarea
click at [150, 220] on div "{ "env" : { "Practice" : "Doctor Results Portal" , "logoURL" : "https://ucarecd…" at bounding box center [326, 224] width 544 height 304
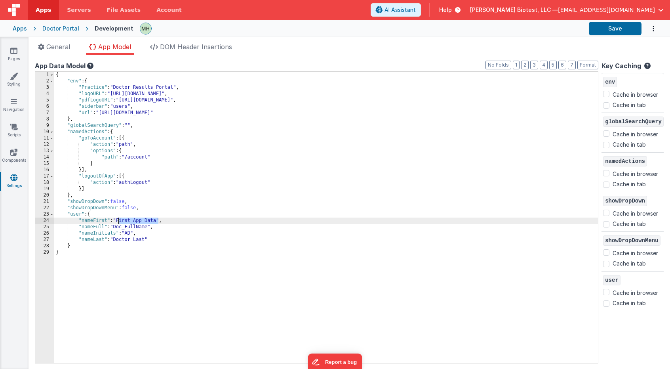
drag, startPoint x: 150, startPoint y: 220, endPoint x: 128, endPoint y: 220, distance: 21.8
click at [128, 220] on div "{ "env" : { "Practice" : "Doctor Results Portal" , "logoURL" : "https://ucarecd…" at bounding box center [326, 224] width 544 height 304
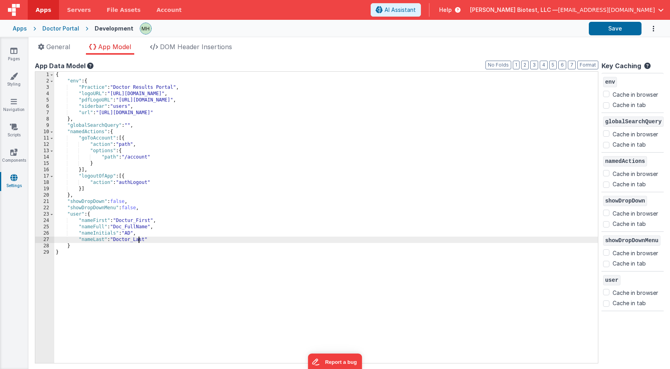
click at [138, 236] on div "{ "env" : { "Practice" : "Doctor Results Portal" , "logoURL" : "https://ucarecd…" at bounding box center [326, 224] width 544 height 304
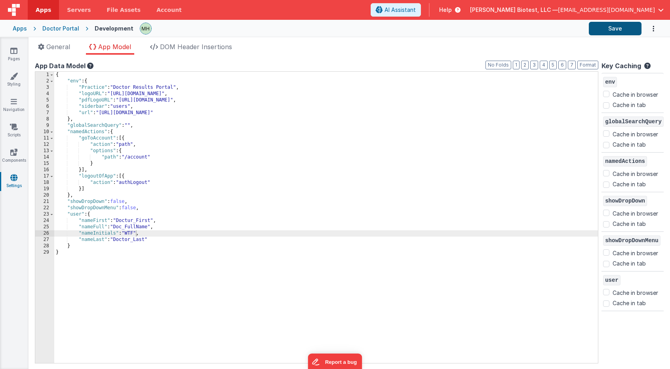
click at [611, 29] on button "Save" at bounding box center [615, 28] width 53 height 13
click at [143, 227] on div "{ "env" : { "Practice" : "Doctor Results Portal" , "logoURL" : "https://ucarecd…" at bounding box center [326, 224] width 544 height 304
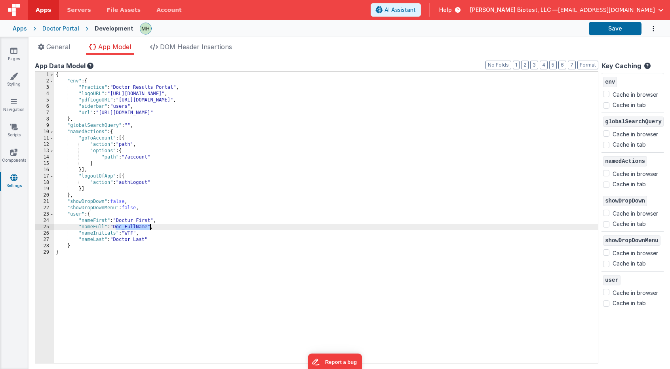
drag, startPoint x: 143, startPoint y: 227, endPoint x: 137, endPoint y: 227, distance: 5.9
click at [137, 227] on div "{ "env" : { "Practice" : "Doctor Results Portal" , "logoURL" : "https://ucarecd…" at bounding box center [326, 224] width 544 height 304
click at [131, 234] on div "{ "env" : { "Practice" : "Doctor Results Portal" , "logoURL" : "https://ucarecd…" at bounding box center [326, 224] width 544 height 304
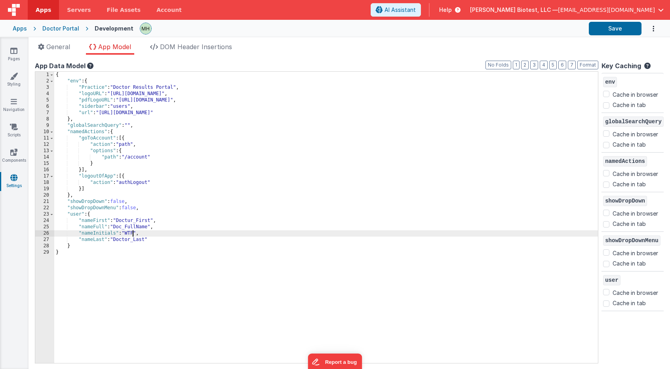
click at [131, 234] on div "{ "env" : { "Practice" : "Doctor Results Portal" , "logoURL" : "https://ucarecd…" at bounding box center [326, 224] width 544 height 304
click at [622, 32] on button "Save" at bounding box center [615, 28] width 53 height 13
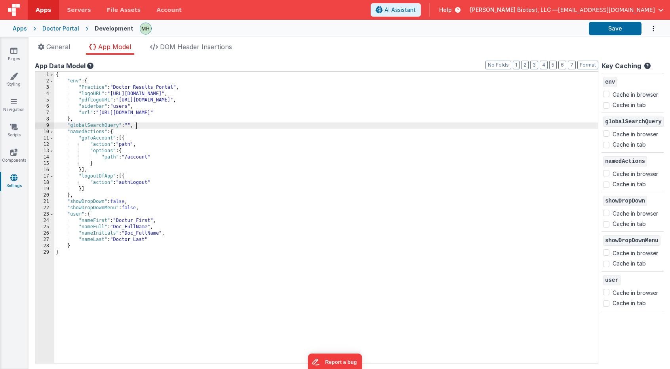
click at [260, 122] on div "{ "env" : { "Practice" : "Doctor Results Portal" , "logoURL" : "https://ucarecd…" at bounding box center [326, 224] width 544 height 304
